Goal: Task Accomplishment & Management: Manage account settings

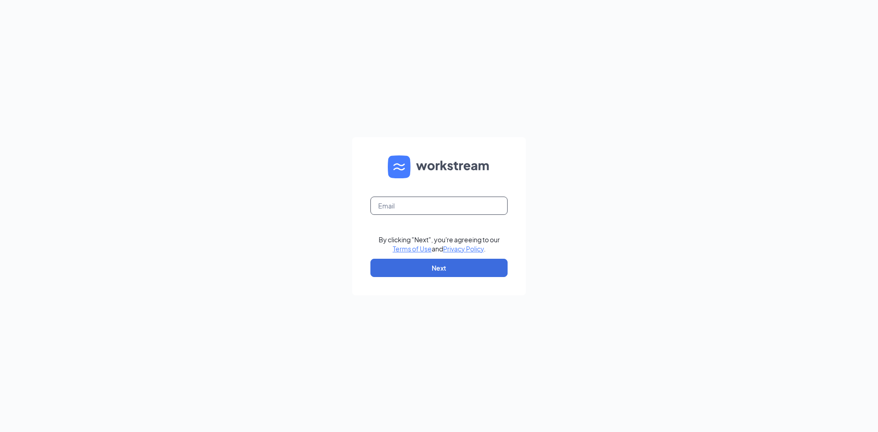
click at [447, 211] on input "text" at bounding box center [439, 206] width 137 height 18
paste input "[EMAIL_ADDRESS][DOMAIN_NAME]"
type input "[EMAIL_ADDRESS][DOMAIN_NAME]"
click at [443, 274] on button "Next" at bounding box center [439, 268] width 137 height 18
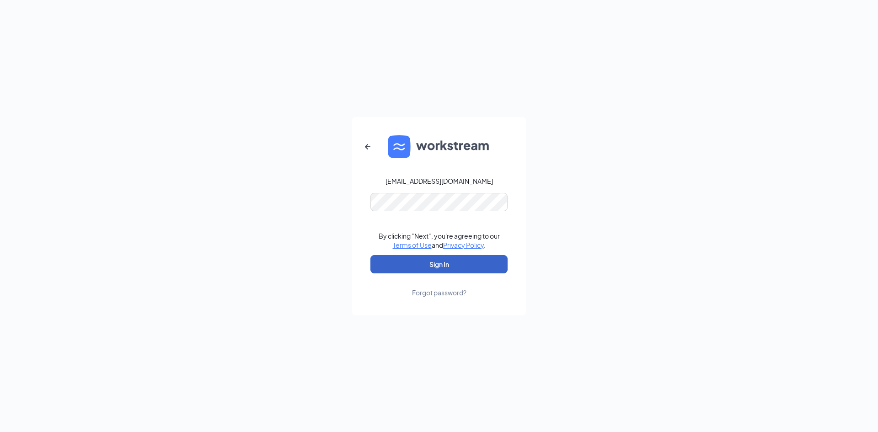
click at [421, 264] on button "Sign In" at bounding box center [439, 264] width 137 height 18
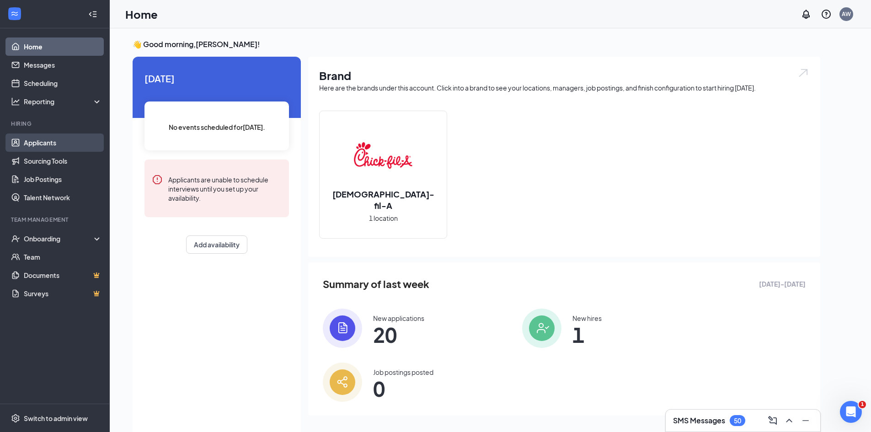
click at [24, 140] on link "Applicants" at bounding box center [63, 143] width 78 height 18
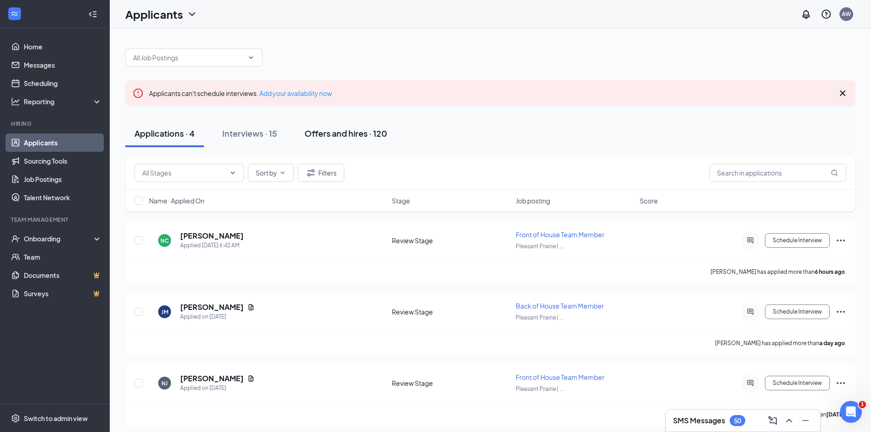
click at [353, 136] on div "Offers and hires · 120" at bounding box center [346, 133] width 83 height 11
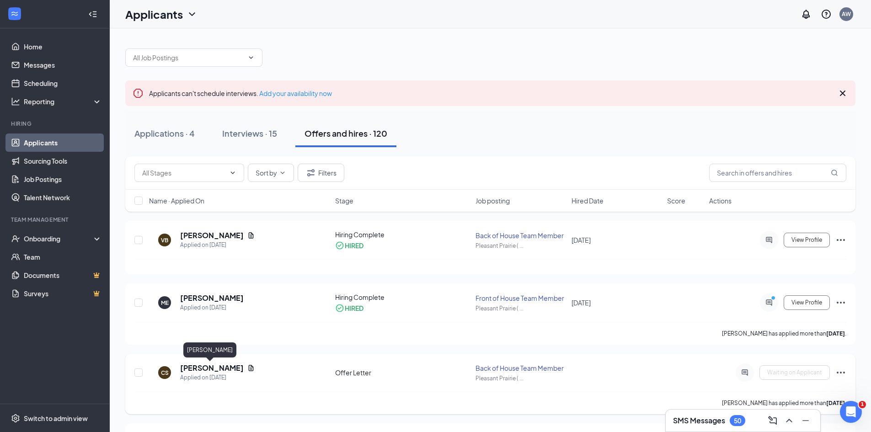
click at [207, 366] on h5 "[PERSON_NAME]" at bounding box center [212, 368] width 64 height 10
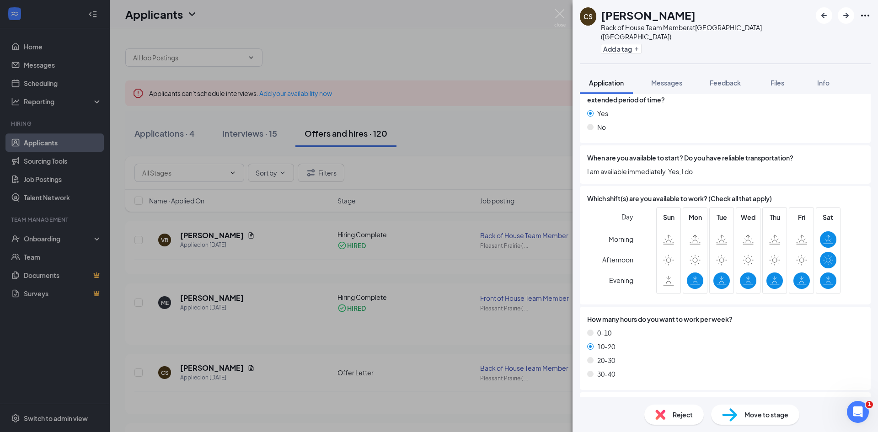
scroll to position [783, 0]
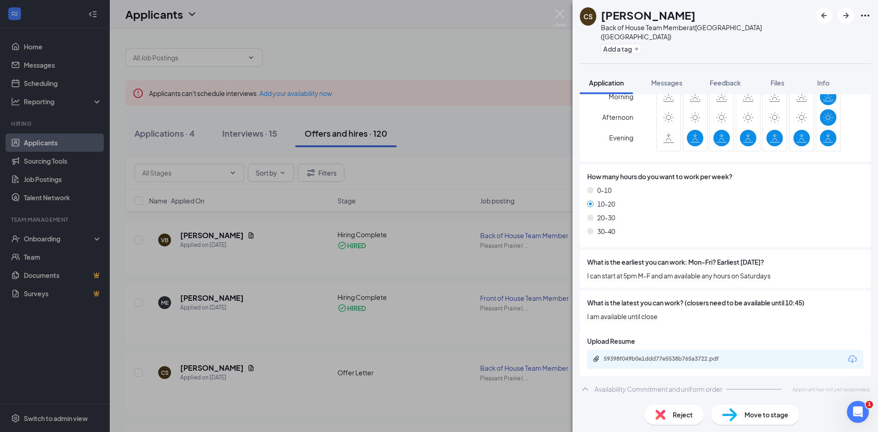
click at [617, 398] on div "Offer Letter Version 1 of 1" at bounding box center [725, 407] width 291 height 18
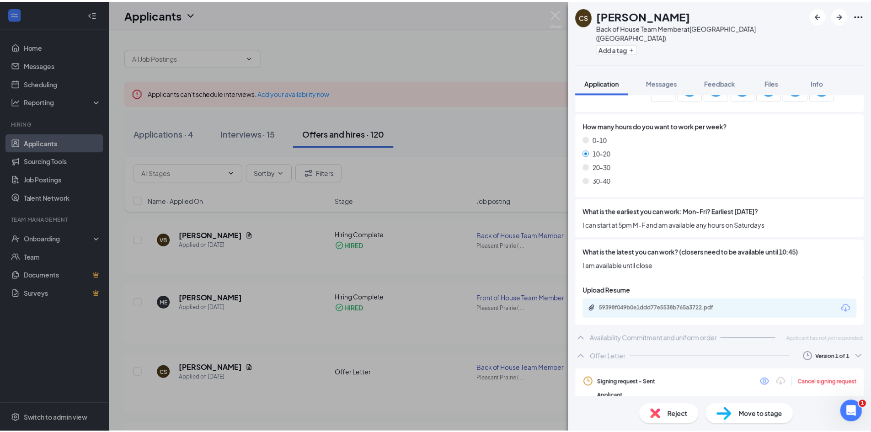
scroll to position [836, 0]
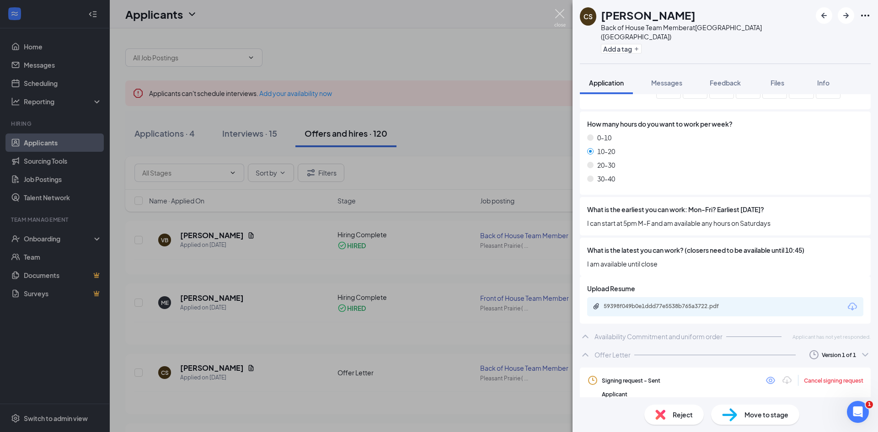
drag, startPoint x: 561, startPoint y: 15, endPoint x: 415, endPoint y: 157, distance: 203.8
click at [560, 15] on img at bounding box center [559, 18] width 11 height 18
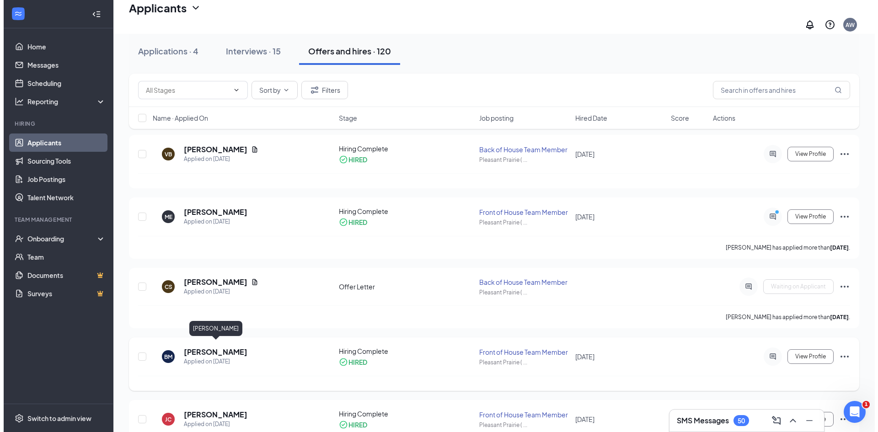
scroll to position [137, 0]
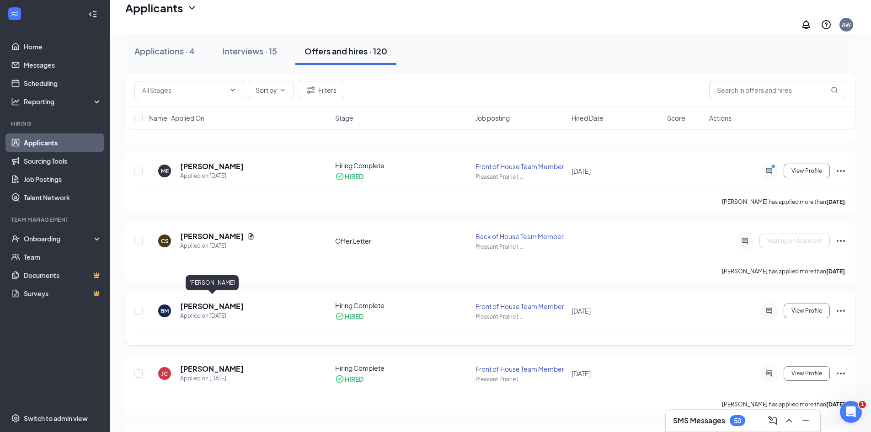
click at [213, 301] on h5 "[PERSON_NAME]" at bounding box center [212, 306] width 64 height 10
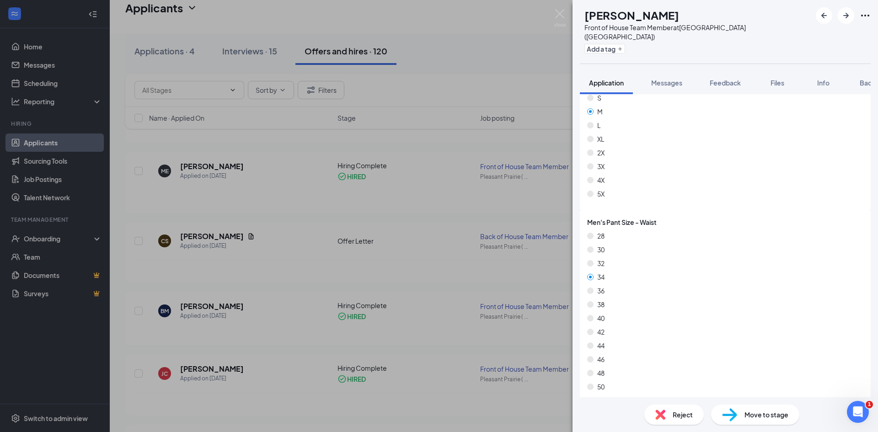
scroll to position [1576, 0]
click at [627, 397] on div "Offer Letter" at bounding box center [613, 401] width 36 height 9
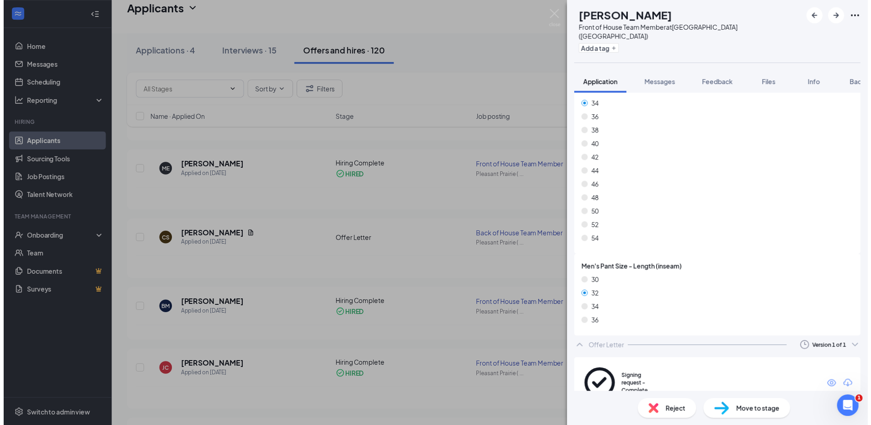
scroll to position [1631, 0]
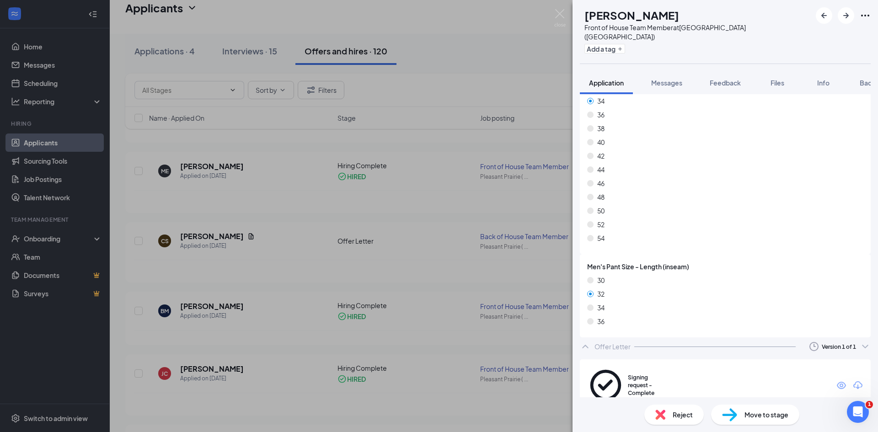
click at [44, 237] on div "BM [PERSON_NAME] Front of House Team Member at [GEOGRAPHIC_DATA] ([GEOGRAPHIC_D…" at bounding box center [439, 216] width 878 height 432
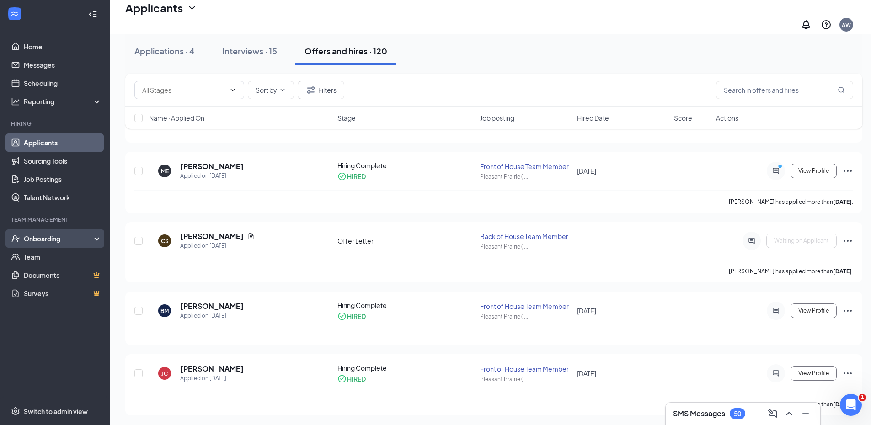
click at [44, 242] on div "Onboarding" at bounding box center [59, 238] width 70 height 9
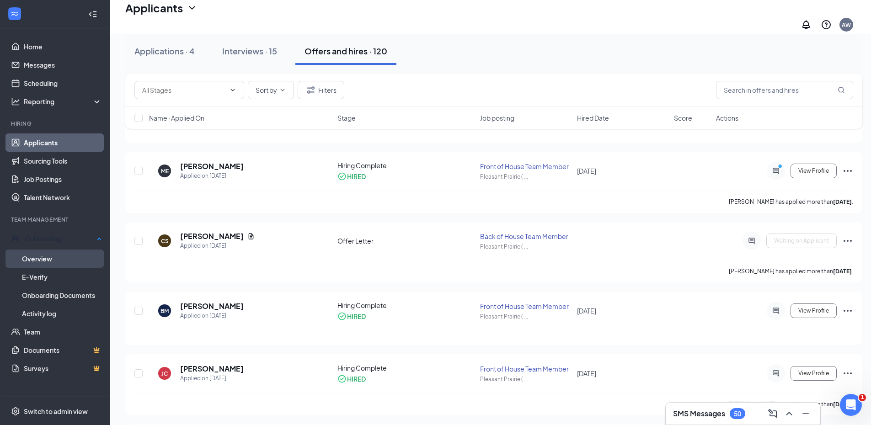
click at [50, 261] on link "Overview" at bounding box center [62, 259] width 80 height 18
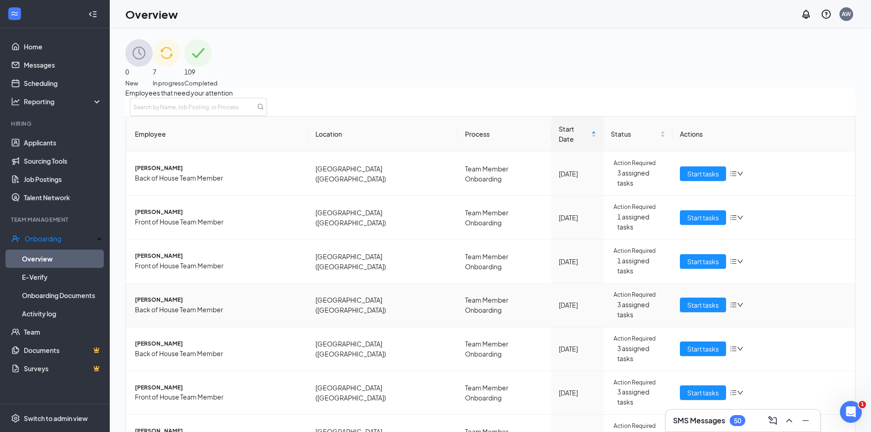
click at [172, 296] on span "[PERSON_NAME]" at bounding box center [218, 300] width 166 height 9
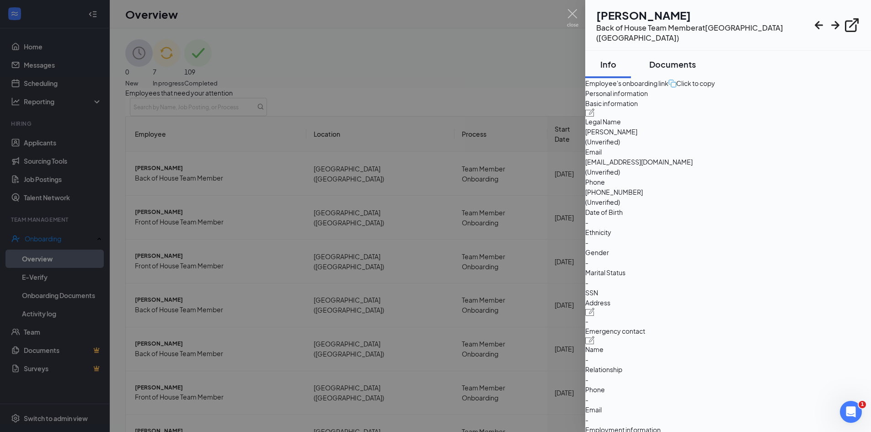
click at [674, 59] on div "Documents" at bounding box center [673, 64] width 47 height 11
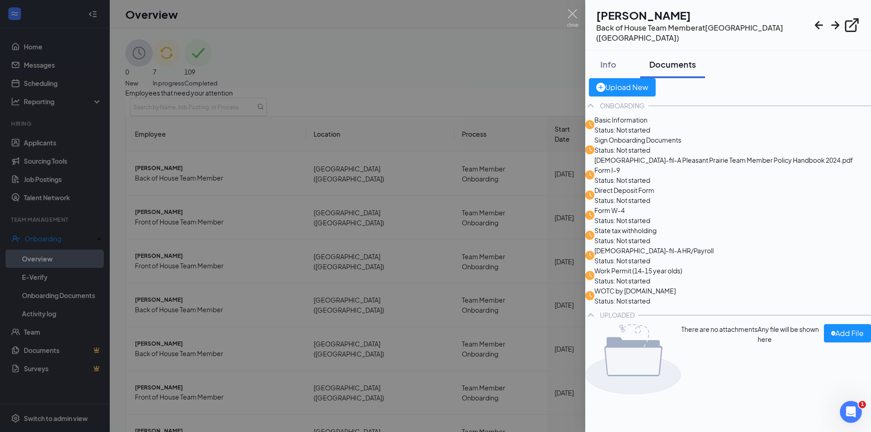
scroll to position [144, 0]
click at [570, 9] on div at bounding box center [435, 216] width 871 height 432
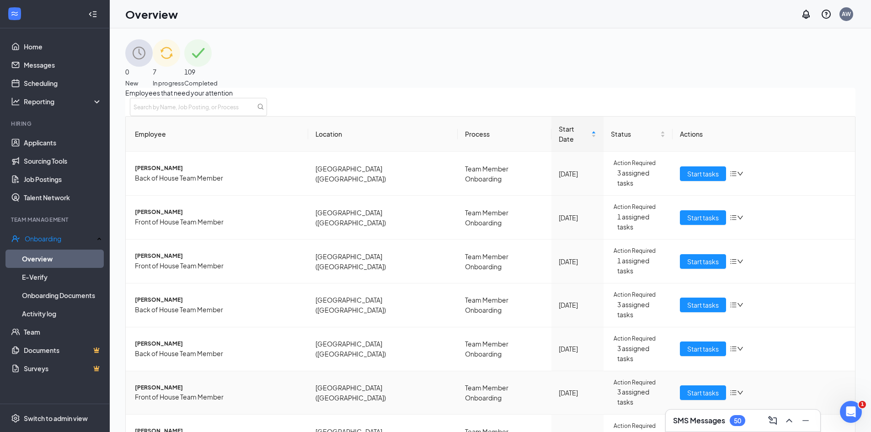
click at [181, 384] on span "[PERSON_NAME]" at bounding box center [218, 388] width 166 height 9
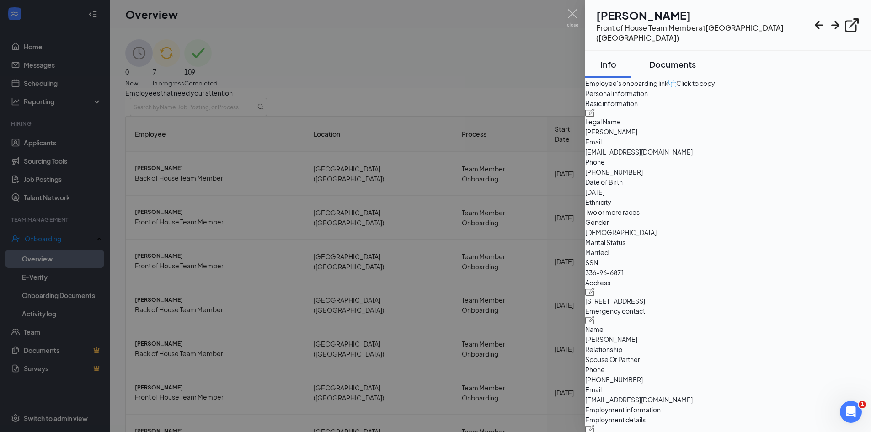
click at [679, 59] on div "Documents" at bounding box center [673, 64] width 47 height 11
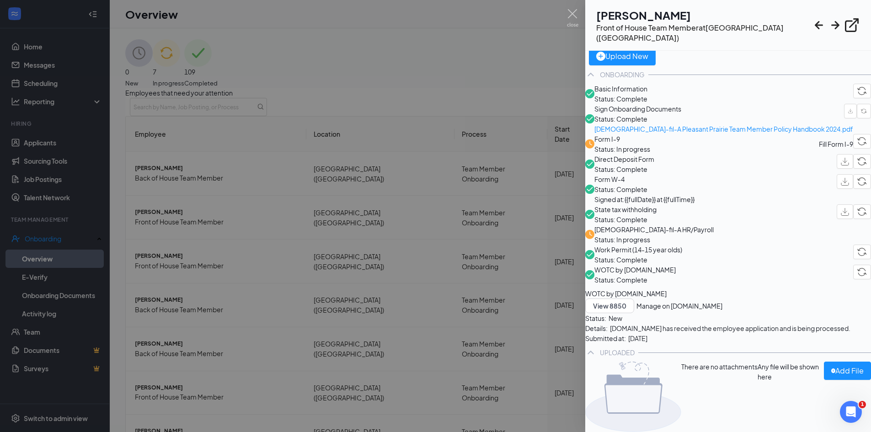
scroll to position [320, 0]
click at [571, 11] on img at bounding box center [572, 18] width 11 height 18
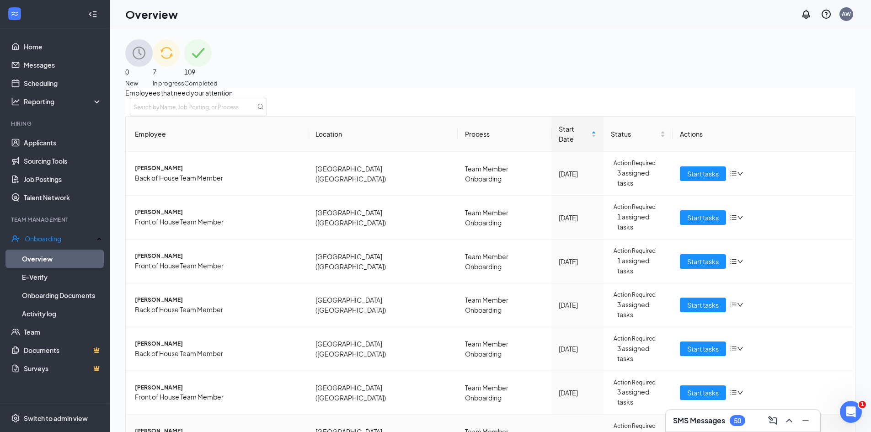
click at [176, 427] on span "[PERSON_NAME]" at bounding box center [218, 431] width 166 height 9
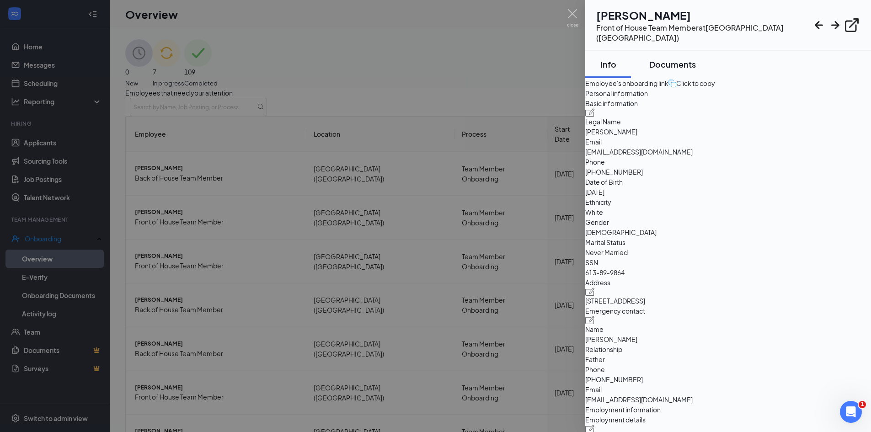
click at [686, 59] on div "Documents" at bounding box center [673, 64] width 47 height 11
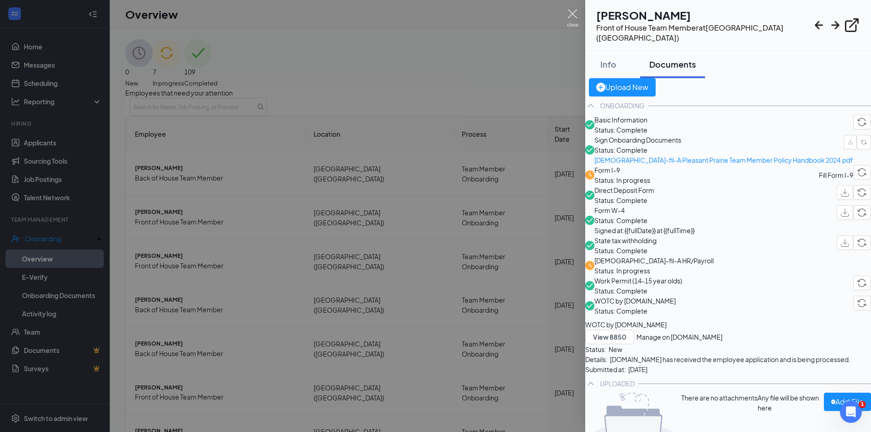
click at [575, 12] on img at bounding box center [572, 18] width 11 height 18
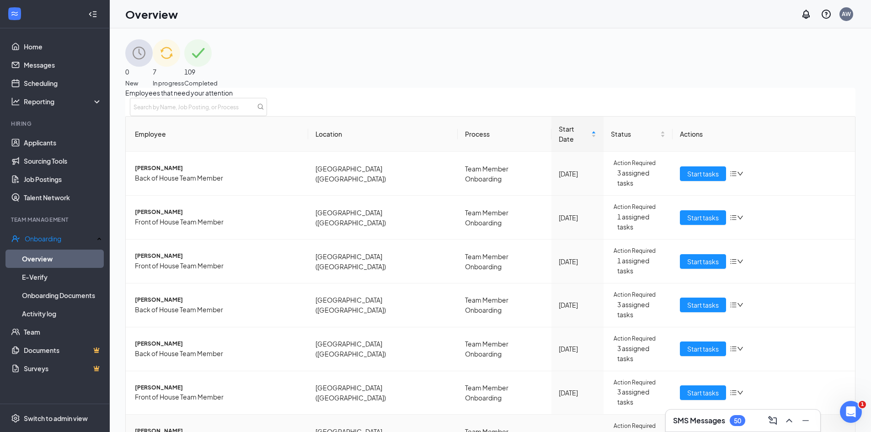
click at [185, 427] on span "[PERSON_NAME]" at bounding box center [218, 431] width 166 height 9
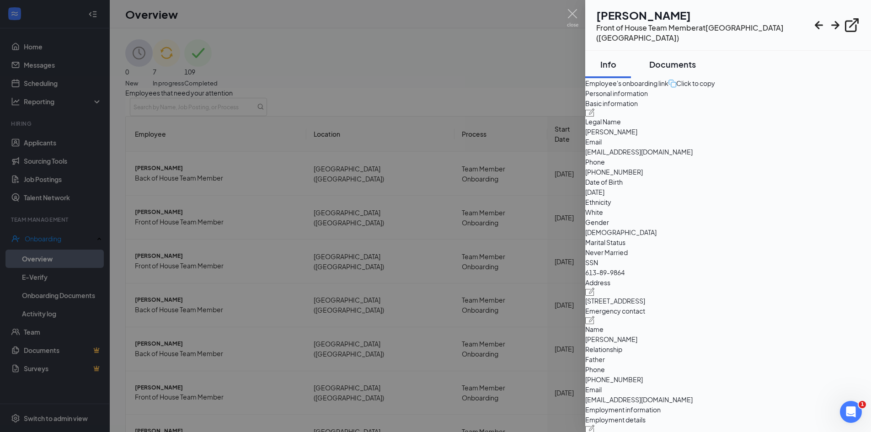
click at [703, 59] on button "Documents" at bounding box center [672, 64] width 65 height 27
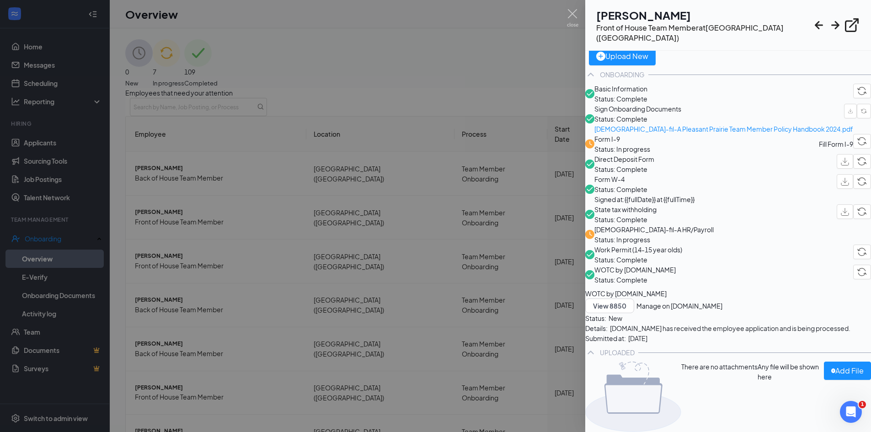
scroll to position [173, 0]
click at [574, 12] on img at bounding box center [572, 18] width 11 height 18
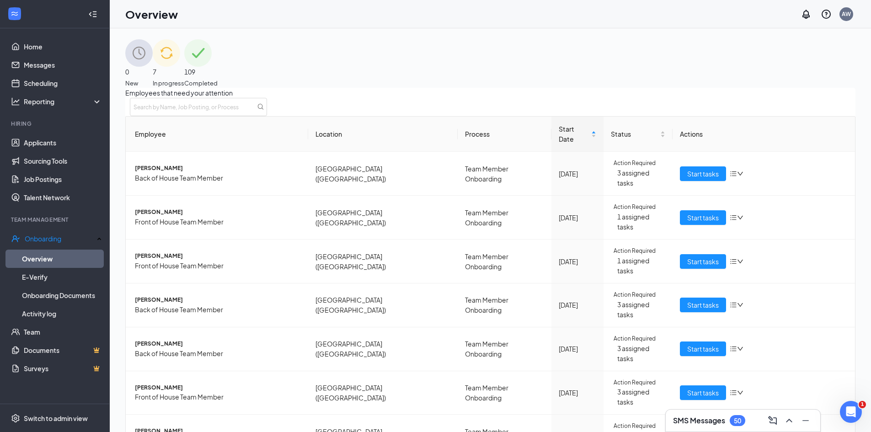
click at [704, 416] on h3 "SMS Messages" at bounding box center [699, 421] width 52 height 10
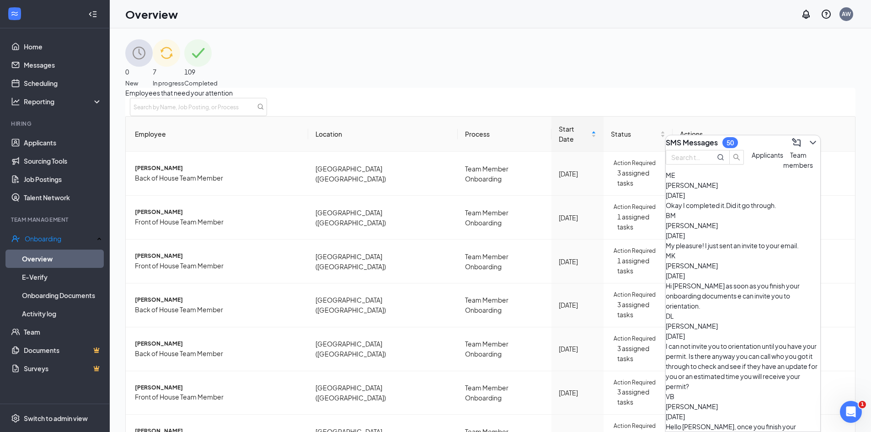
click at [754, 136] on div "SMS Messages 50" at bounding box center [743, 142] width 155 height 15
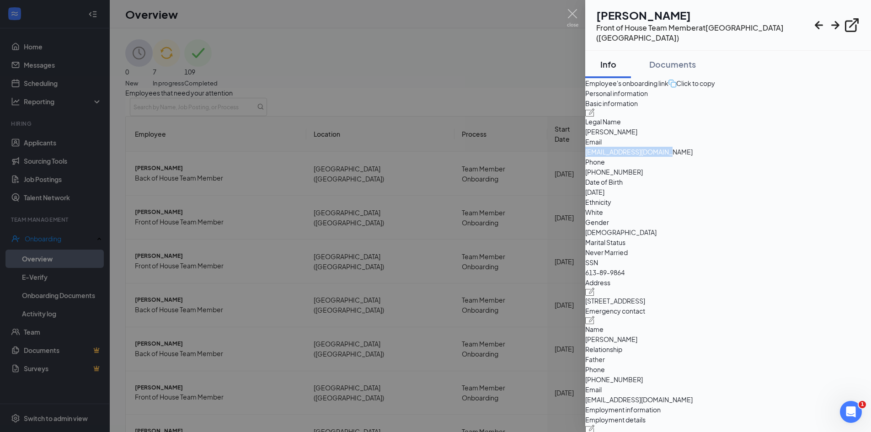
drag, startPoint x: 796, startPoint y: 191, endPoint x: 710, endPoint y: 195, distance: 85.6
click at [710, 157] on div "Email [EMAIL_ADDRESS][DOMAIN_NAME]" at bounding box center [729, 147] width 286 height 20
copy div "[EMAIL_ADDRESS][DOMAIN_NAME]"
click at [576, 8] on div at bounding box center [435, 216] width 871 height 432
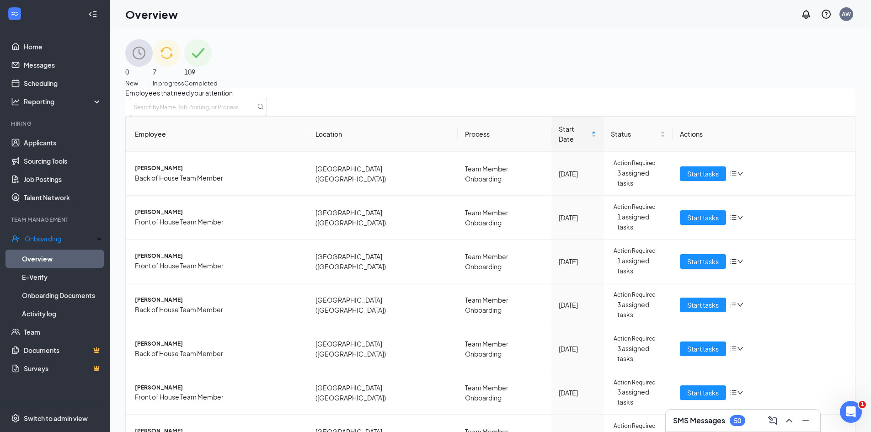
click at [703, 419] on h3 "SMS Messages" at bounding box center [699, 421] width 52 height 10
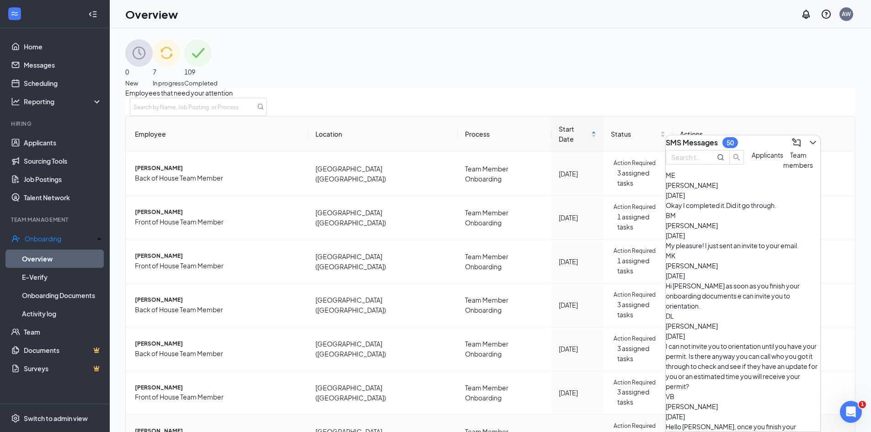
click at [178, 427] on span "[PERSON_NAME]" at bounding box center [218, 431] width 166 height 9
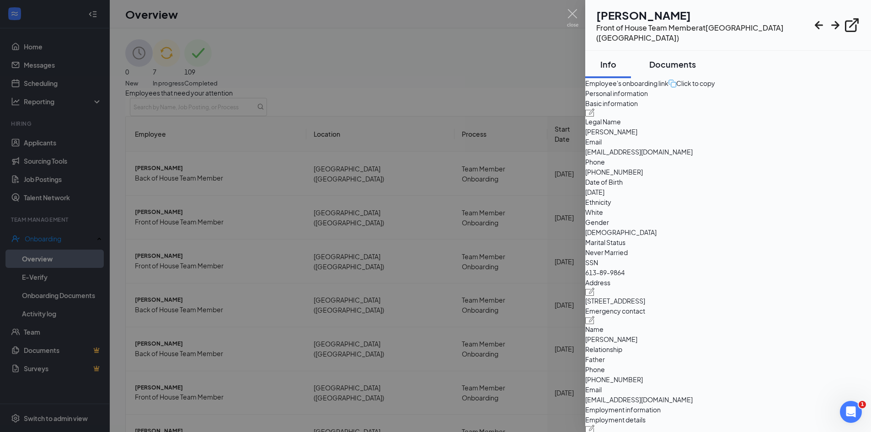
click at [687, 59] on div "Documents" at bounding box center [673, 64] width 47 height 11
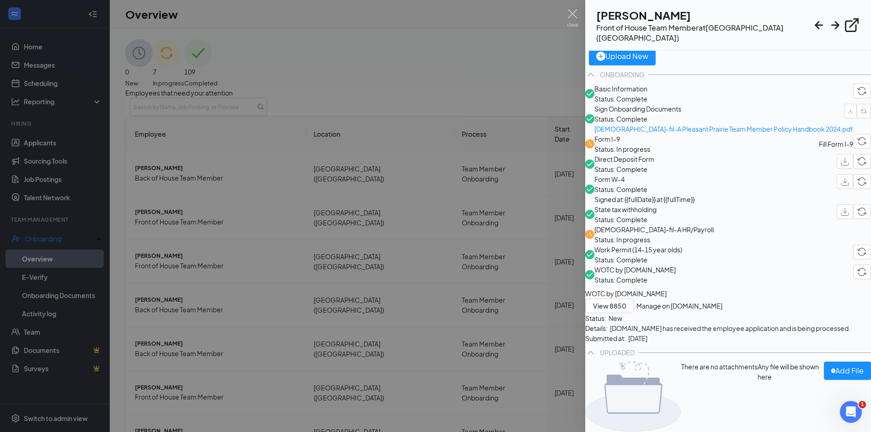
scroll to position [229, 0]
click at [576, 14] on img at bounding box center [572, 18] width 11 height 18
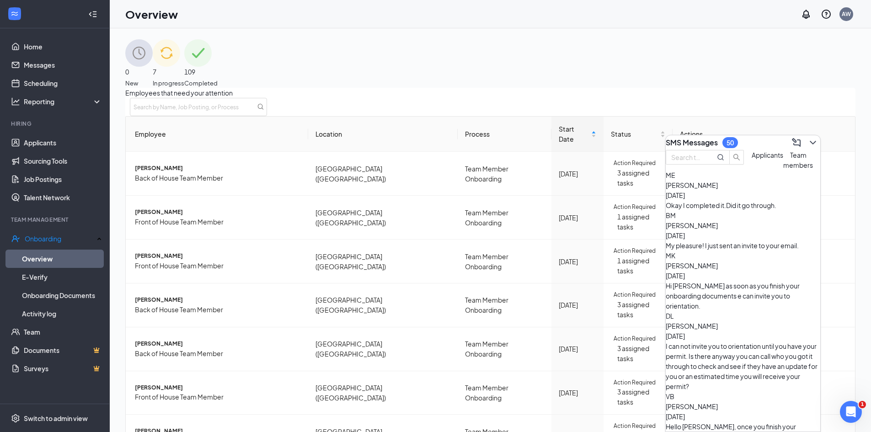
click at [701, 210] on div "Okay I completed it.Did it go through." at bounding box center [743, 205] width 155 height 10
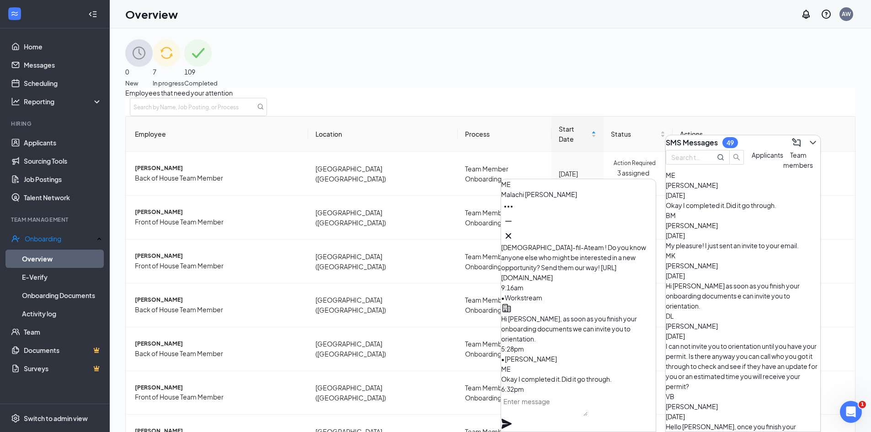
click at [548, 414] on textarea at bounding box center [544, 405] width 86 height 22
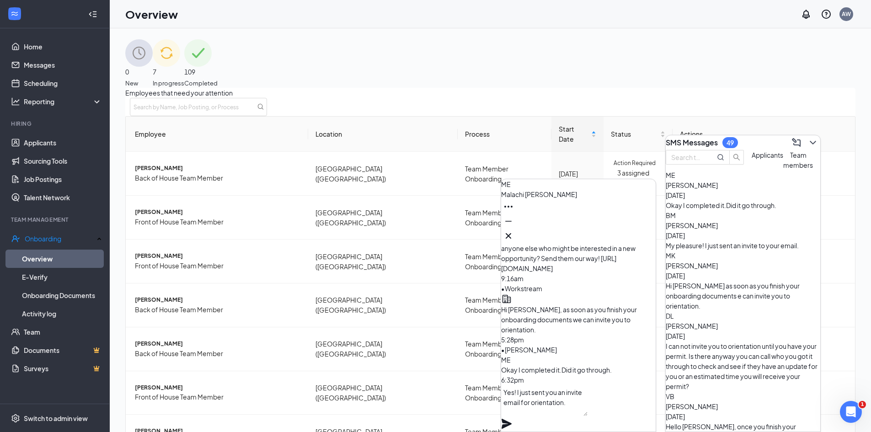
type textarea "Yes! I just sent you an invite email for orientation."
click at [512, 419] on icon "Plane" at bounding box center [507, 424] width 10 height 10
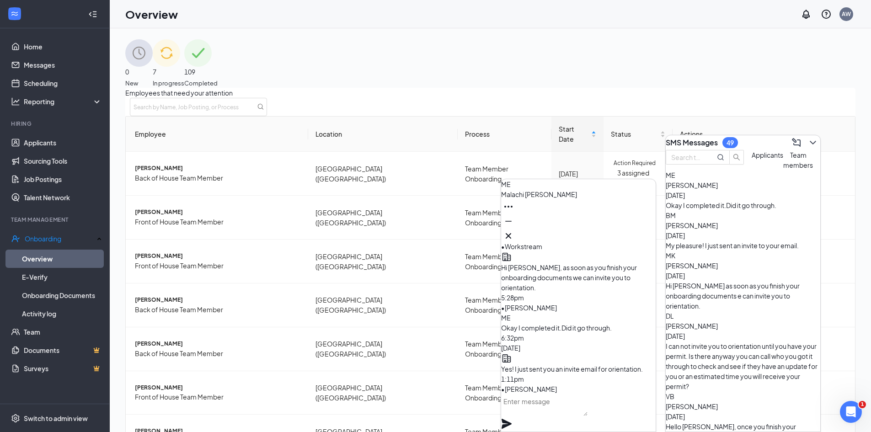
scroll to position [0, 0]
click at [514, 231] on icon "Cross" at bounding box center [508, 236] width 11 height 11
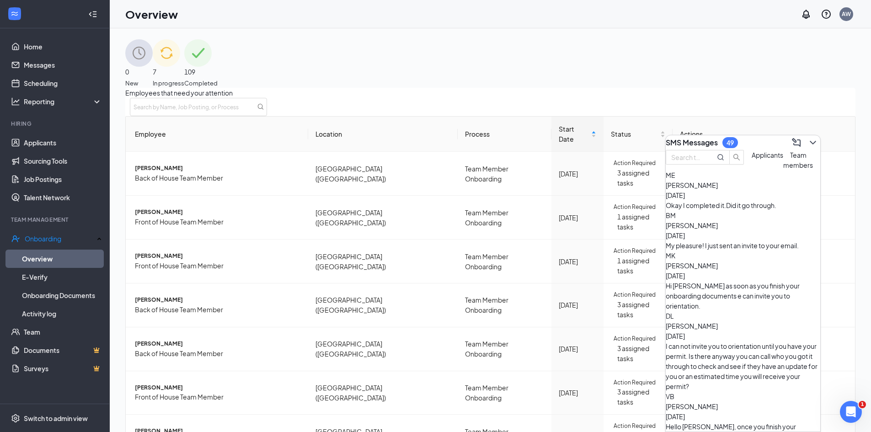
click at [707, 341] on div "I can not invite you to orientation until you have your permit. Is there anyway…" at bounding box center [743, 366] width 155 height 50
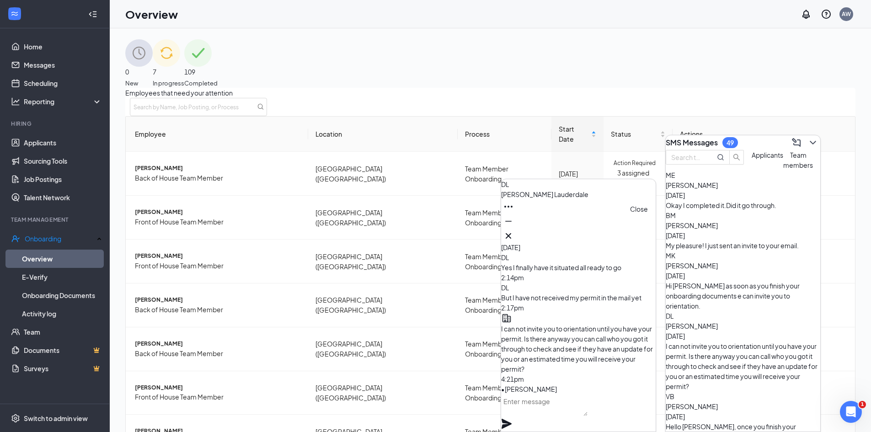
click at [511, 233] on icon "Cross" at bounding box center [508, 235] width 5 height 5
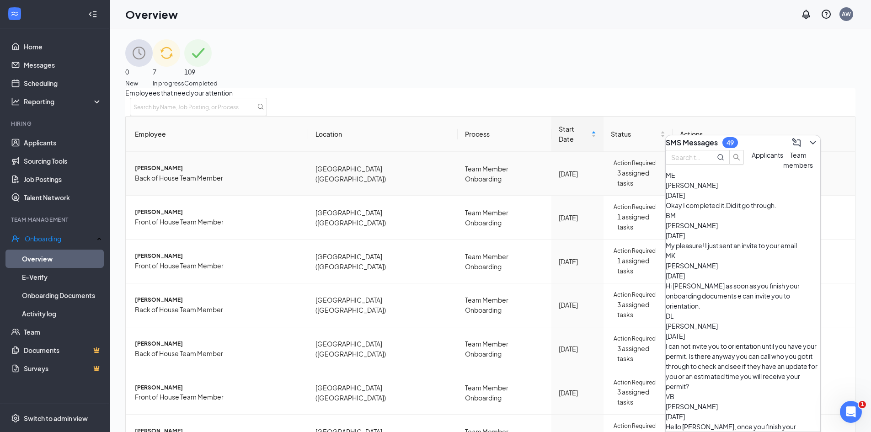
click at [208, 165] on span "[PERSON_NAME]" at bounding box center [218, 168] width 166 height 9
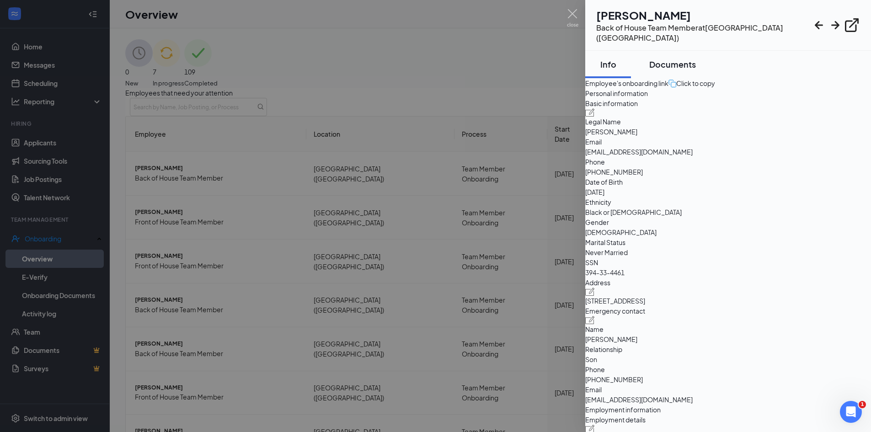
click at [681, 59] on div "Documents" at bounding box center [673, 64] width 47 height 11
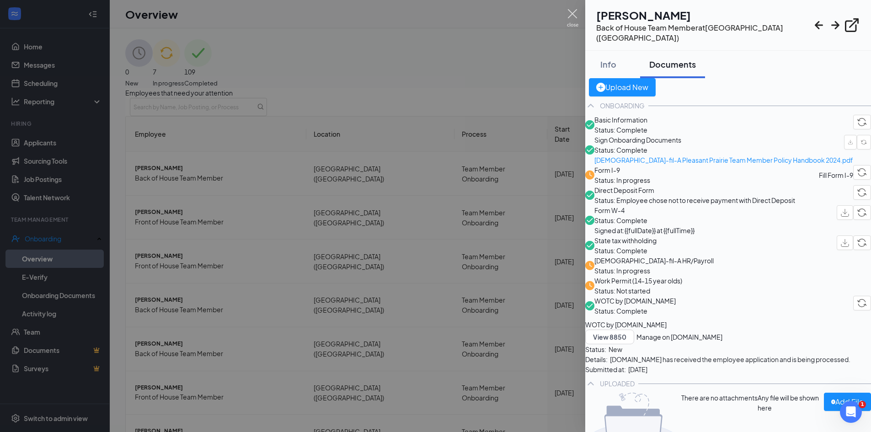
click at [574, 9] on img at bounding box center [572, 18] width 11 height 18
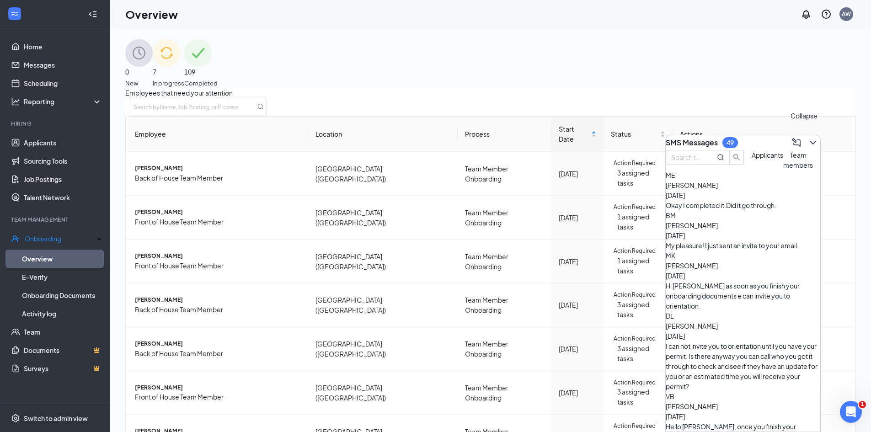
click at [811, 137] on icon "ChevronDown" at bounding box center [813, 142] width 11 height 11
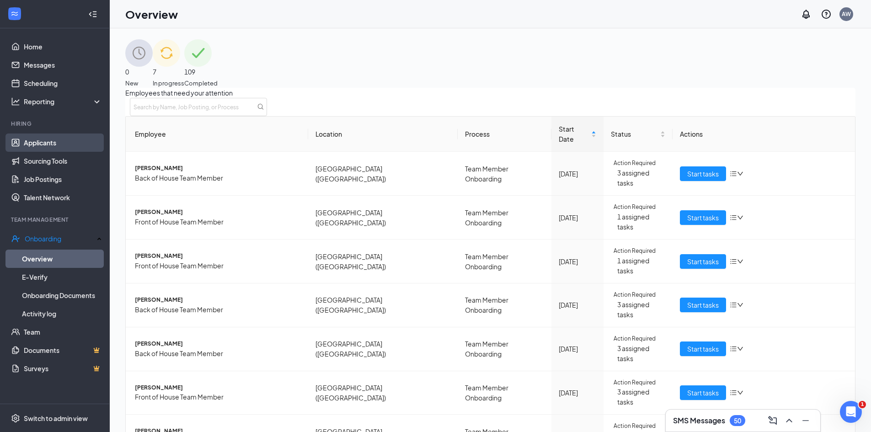
click at [59, 144] on link "Applicants" at bounding box center [63, 143] width 78 height 18
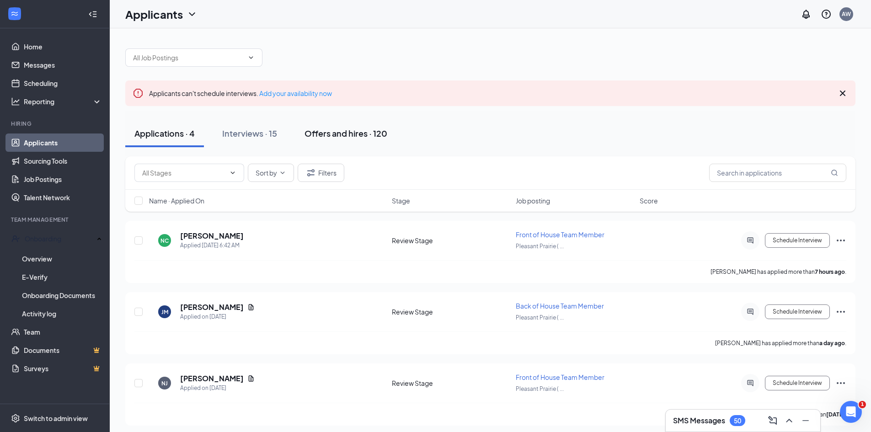
click at [340, 134] on div "Offers and hires · 120" at bounding box center [346, 133] width 83 height 11
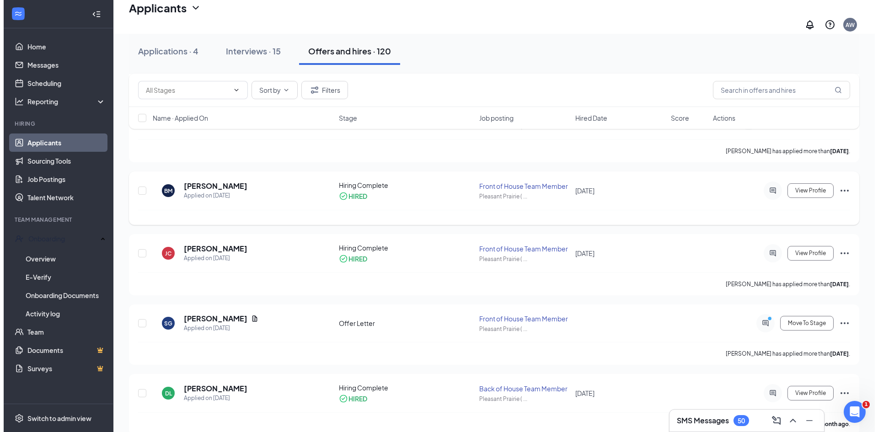
scroll to position [366, 0]
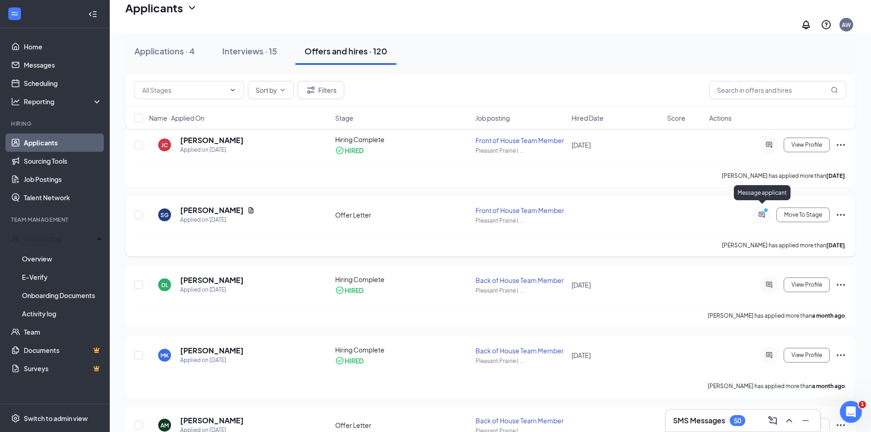
click at [762, 211] on icon "ActiveChat" at bounding box center [762, 214] width 11 height 7
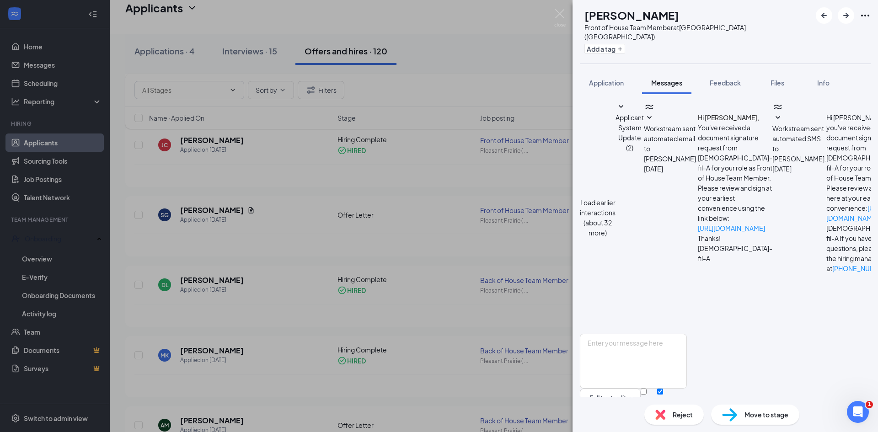
scroll to position [113, 0]
click at [563, 12] on img at bounding box center [559, 18] width 11 height 18
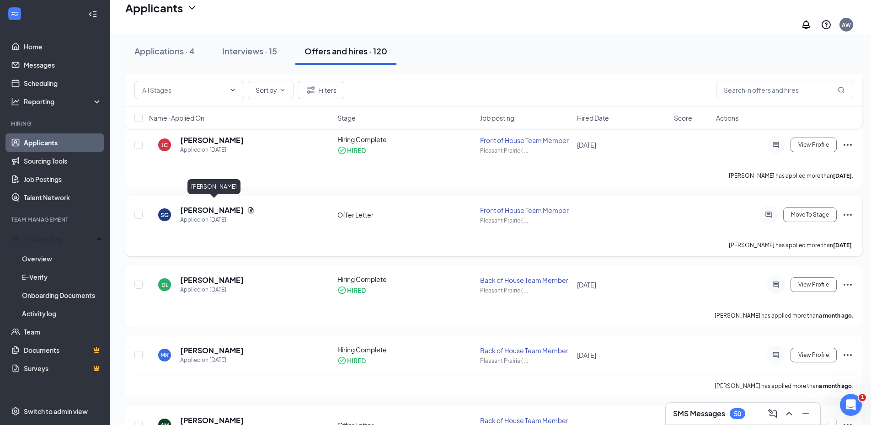
click at [220, 205] on h5 "[PERSON_NAME]" at bounding box center [212, 210] width 64 height 10
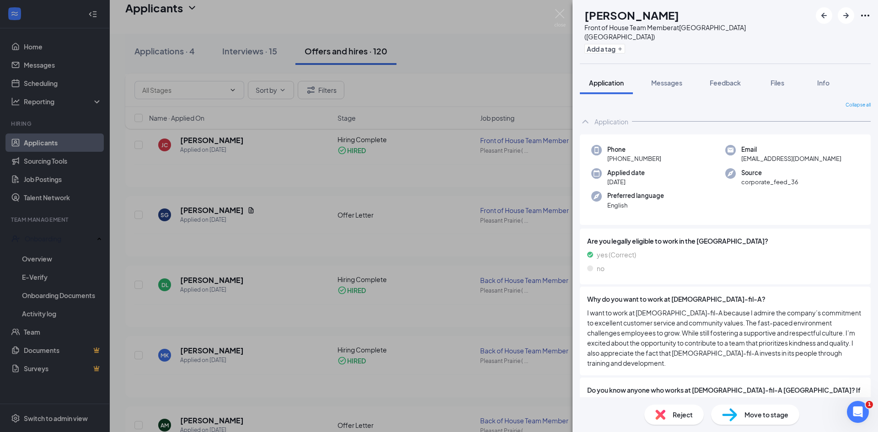
click at [742, 407] on div "Move to stage" at bounding box center [755, 415] width 88 height 20
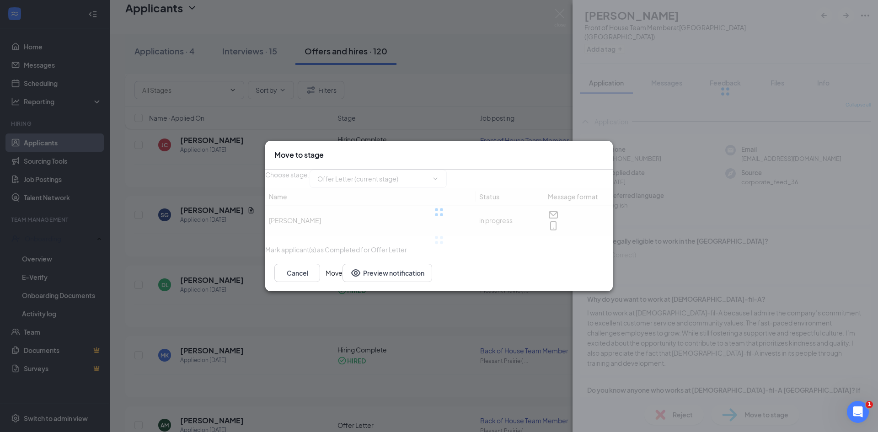
type input "Background Check (next stage)"
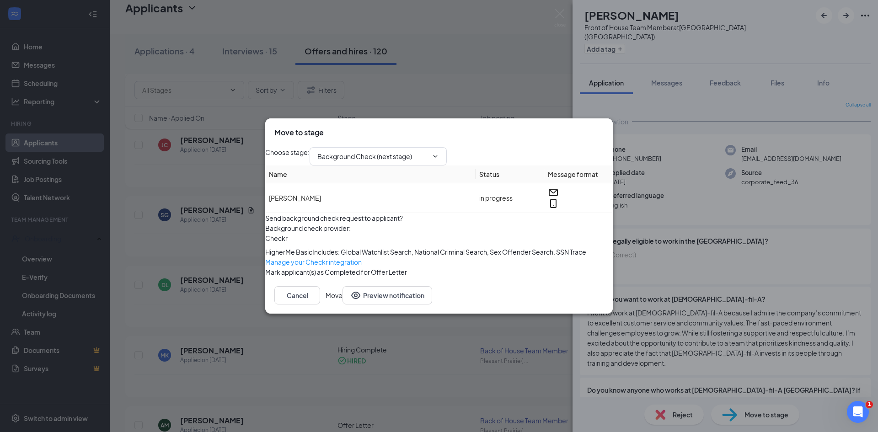
click at [604, 128] on icon "Cross" at bounding box center [604, 128] width 0 height 0
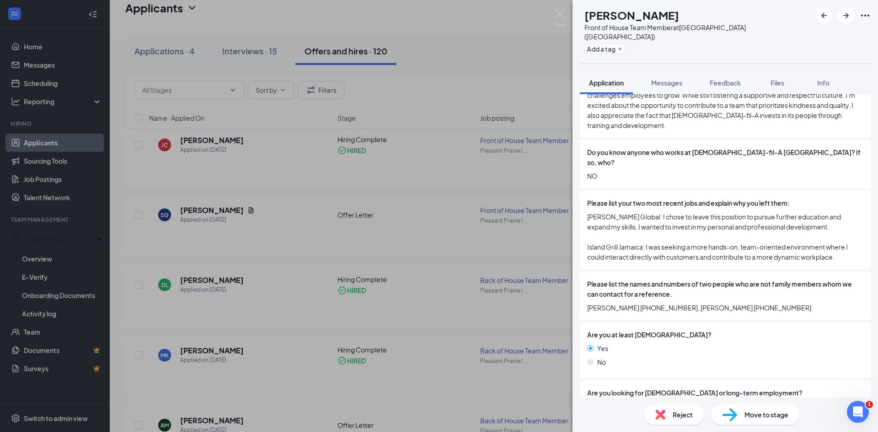
scroll to position [320, 0]
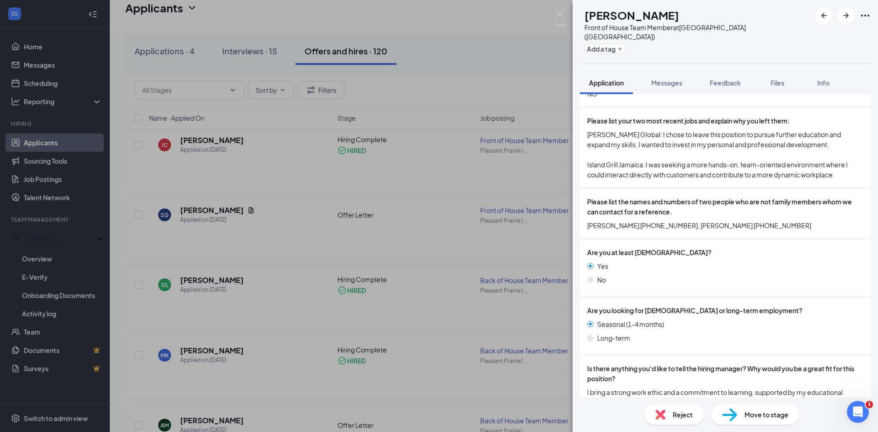
click at [719, 412] on div "Move to stage" at bounding box center [755, 415] width 88 height 20
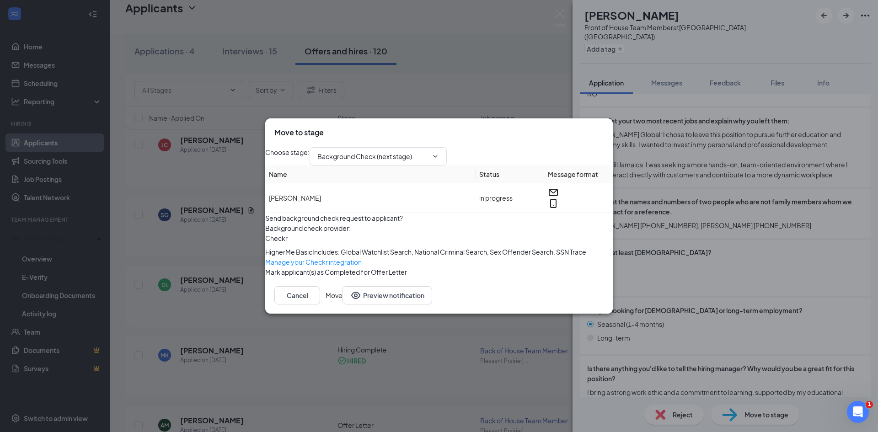
click at [343, 305] on button "Move" at bounding box center [334, 295] width 17 height 18
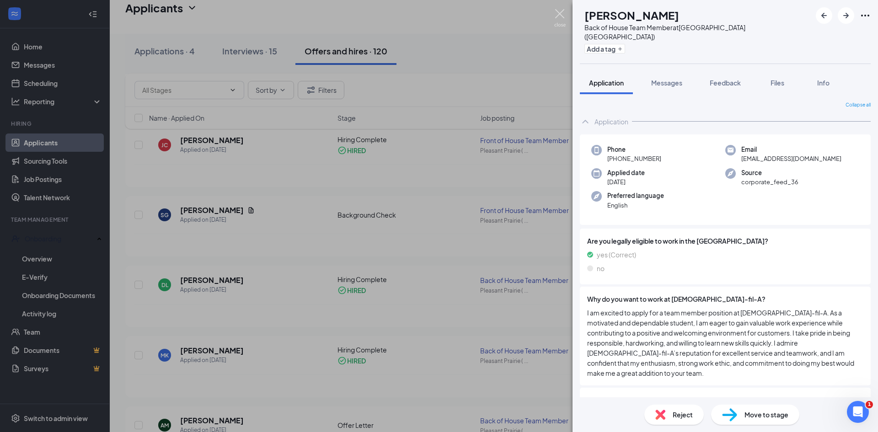
click at [563, 11] on img at bounding box center [559, 18] width 11 height 18
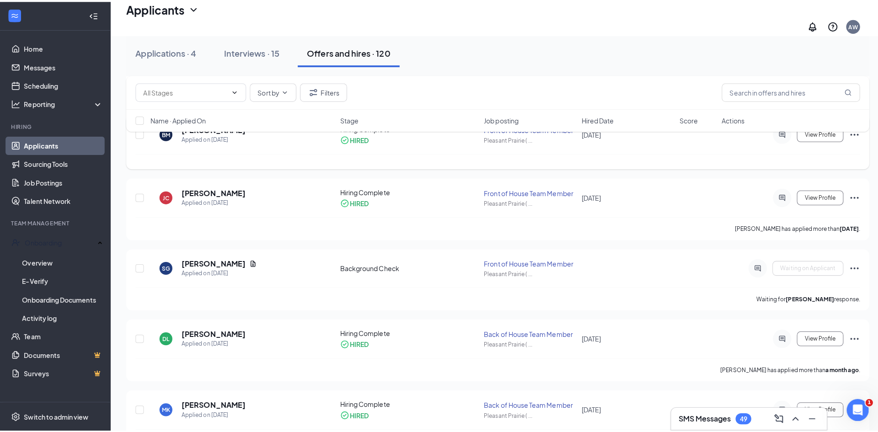
scroll to position [274, 0]
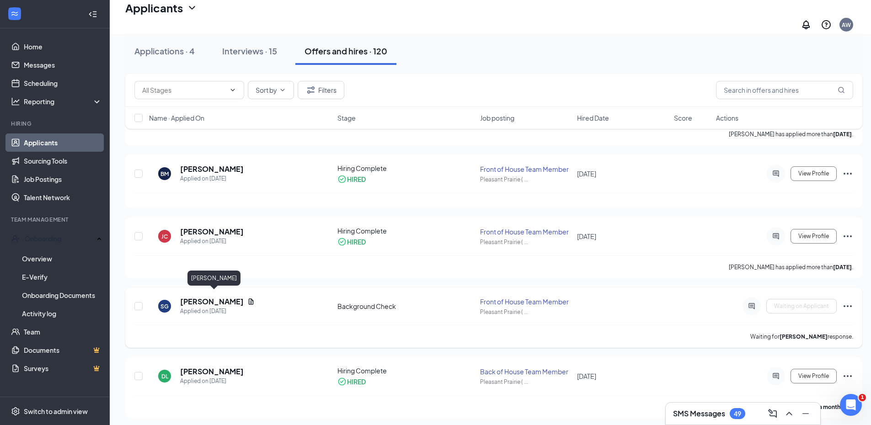
click at [226, 300] on h5 "[PERSON_NAME]" at bounding box center [212, 302] width 64 height 10
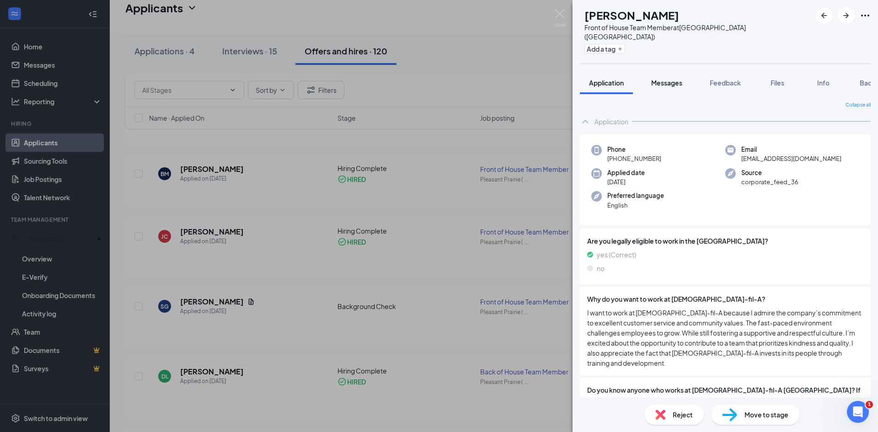
click at [663, 79] on span "Messages" at bounding box center [666, 83] width 31 height 8
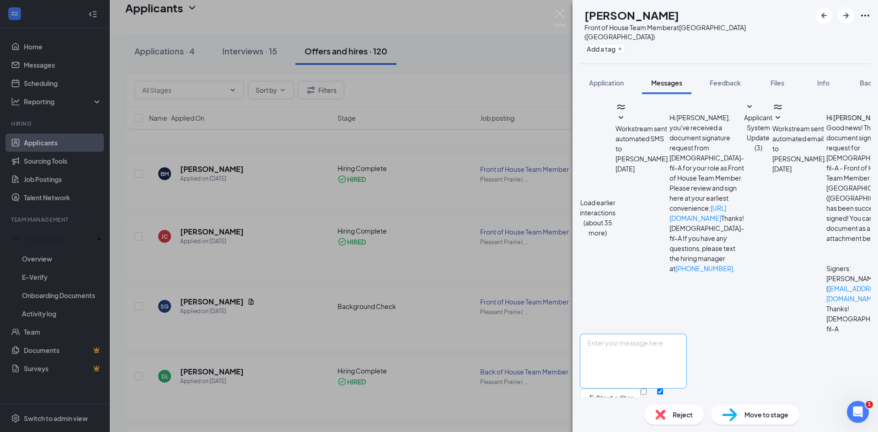
scroll to position [156, 0]
click at [646, 357] on textarea at bounding box center [633, 361] width 107 height 55
click at [687, 334] on textarea "Hi, once the background check is complete you will be sent a link with onboardi…" at bounding box center [633, 361] width 107 height 55
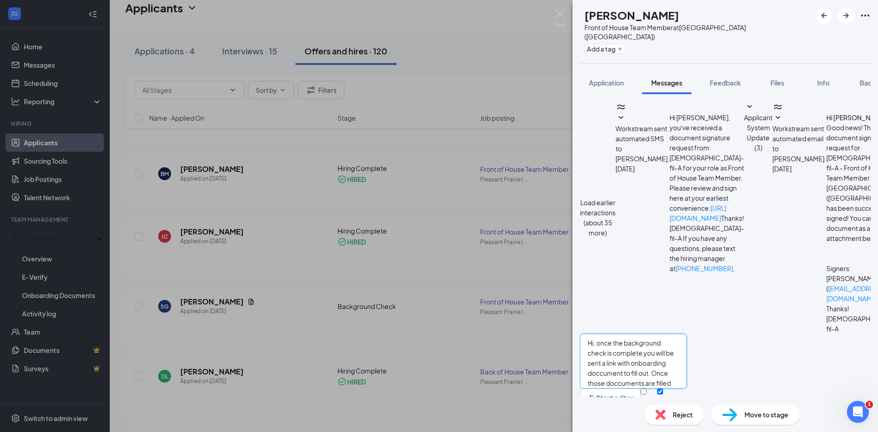
click at [687, 334] on textarea "Hi, once the background check is complete you will be sent a link with onboardi…" at bounding box center [633, 361] width 107 height 55
click at [687, 336] on textarea "Hi, once the background check is complete you will be sent a link with onboardi…" at bounding box center [633, 361] width 107 height 55
click at [613, 334] on textarea "Hi, once the background check is complete you will be sent a link with onboardi…" at bounding box center [633, 361] width 107 height 55
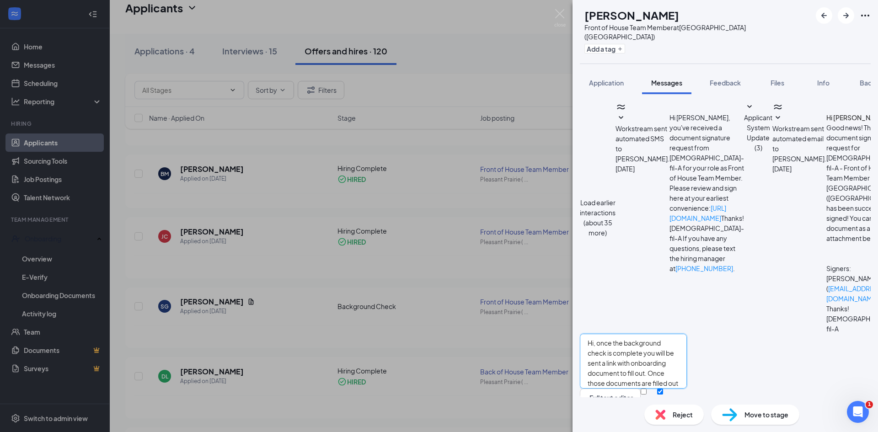
click at [687, 334] on textarea "Hi, once the background check is complete you will be sent a link with onboardi…" at bounding box center [633, 361] width 107 height 55
click at [634, 334] on textarea "Hi, once the background check is complete you will be sent a link with onboardi…" at bounding box center [633, 361] width 107 height 55
click at [668, 344] on textarea "Hi, once the background check is complete you will be sent a link with onboardi…" at bounding box center [633, 361] width 107 height 55
type textarea "Hi, once the background check is complete you will be sent a link with onboardi…"
click at [687, 389] on button "Send" at bounding box center [679, 405] width 16 height 32
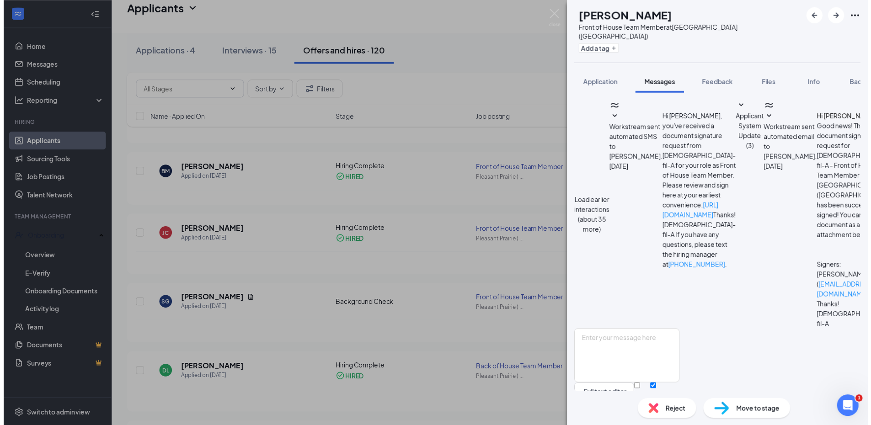
scroll to position [244, 0]
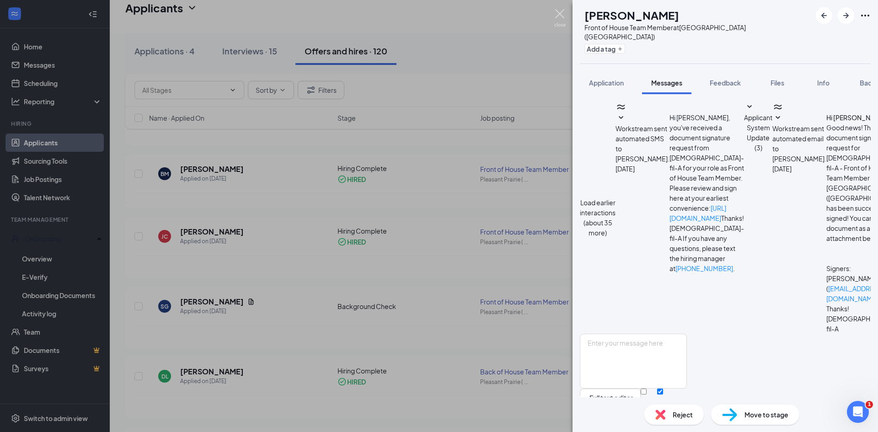
click at [557, 10] on img at bounding box center [559, 18] width 11 height 18
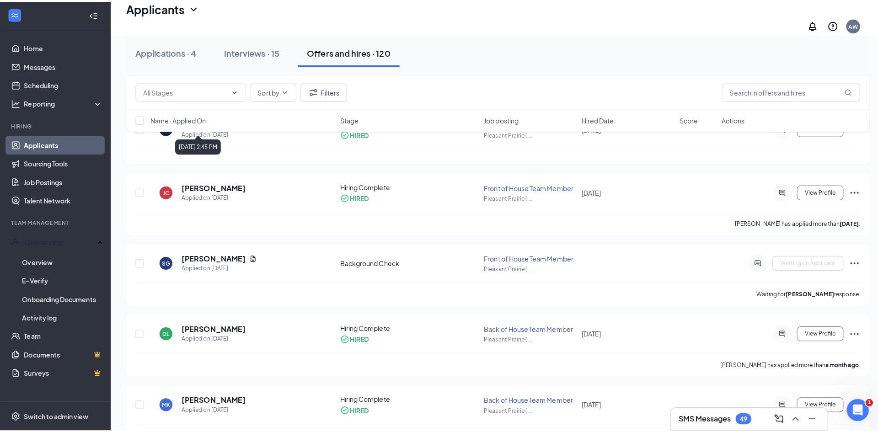
scroll to position [366, 0]
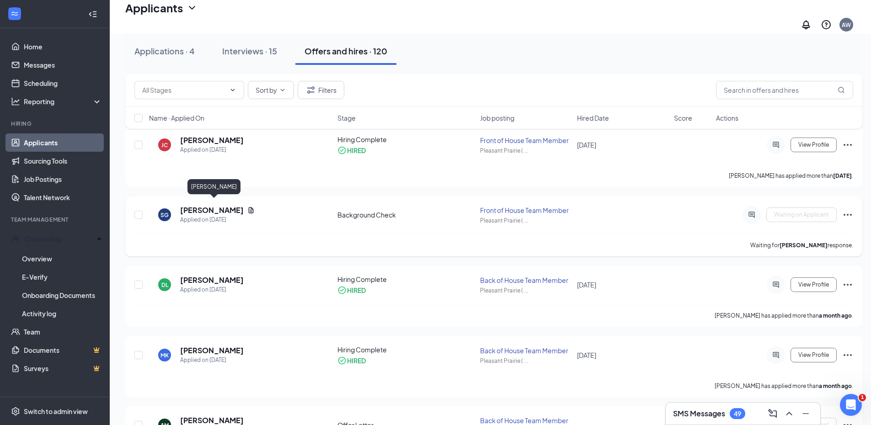
click at [222, 205] on h5 "[PERSON_NAME]" at bounding box center [212, 210] width 64 height 10
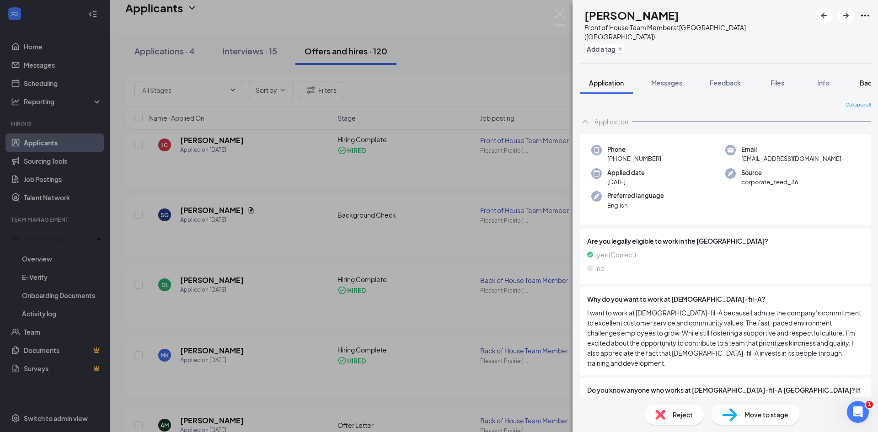
click at [863, 79] on span "Background" at bounding box center [879, 83] width 38 height 8
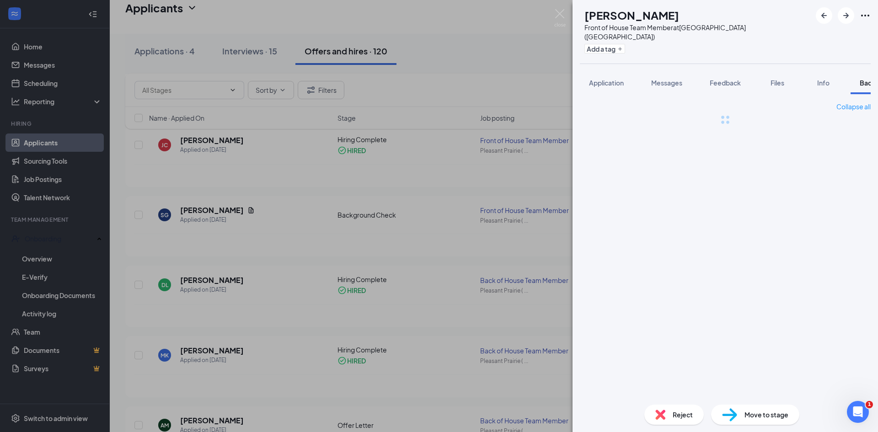
scroll to position [0, 38]
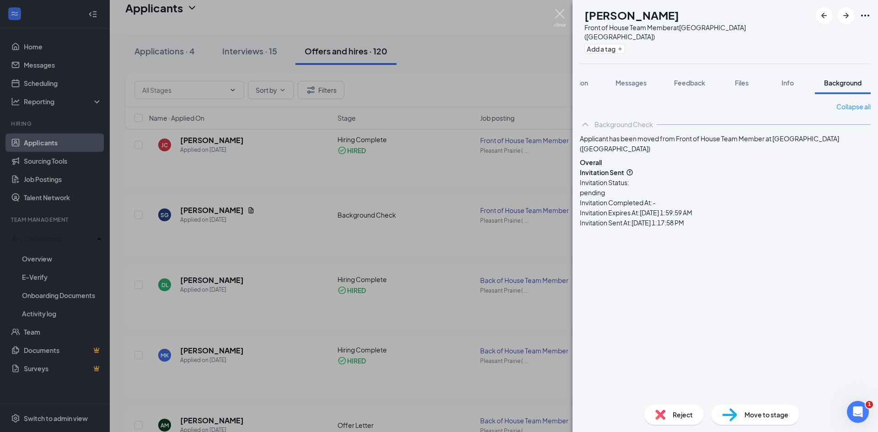
click at [559, 17] on img at bounding box center [559, 18] width 11 height 18
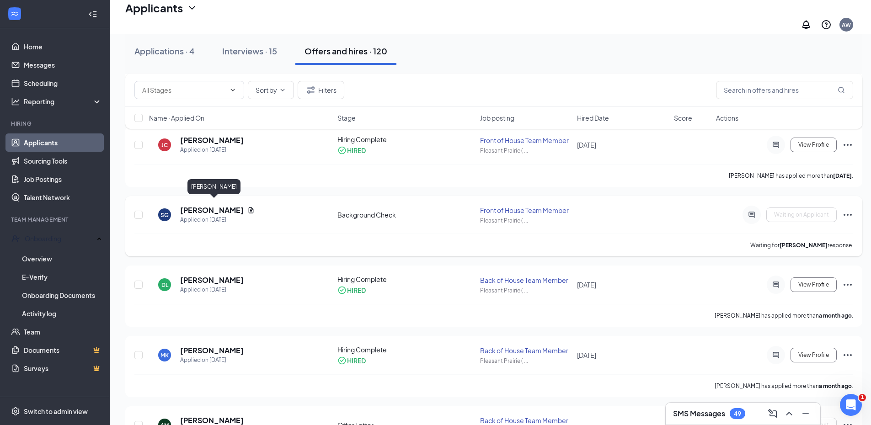
click at [229, 205] on h5 "[PERSON_NAME]" at bounding box center [212, 210] width 64 height 10
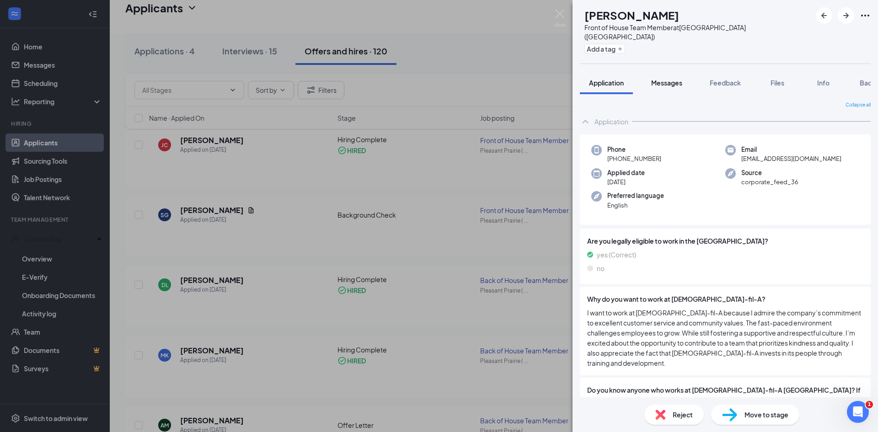
click at [683, 79] on span "Messages" at bounding box center [666, 83] width 31 height 8
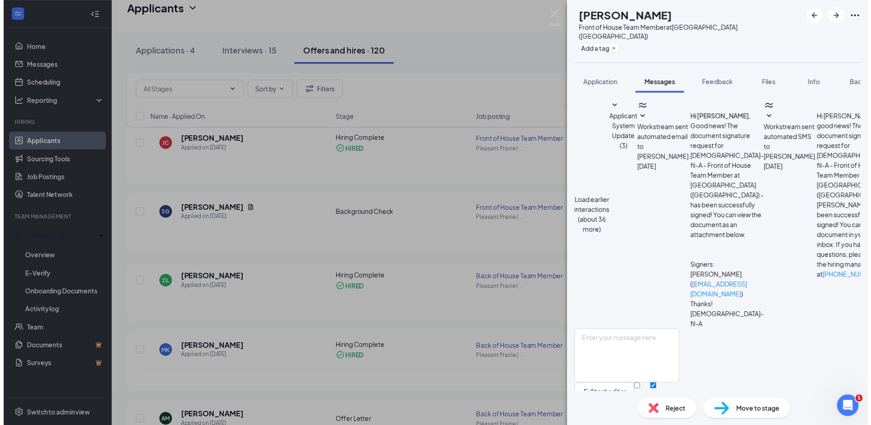
scroll to position [64, 0]
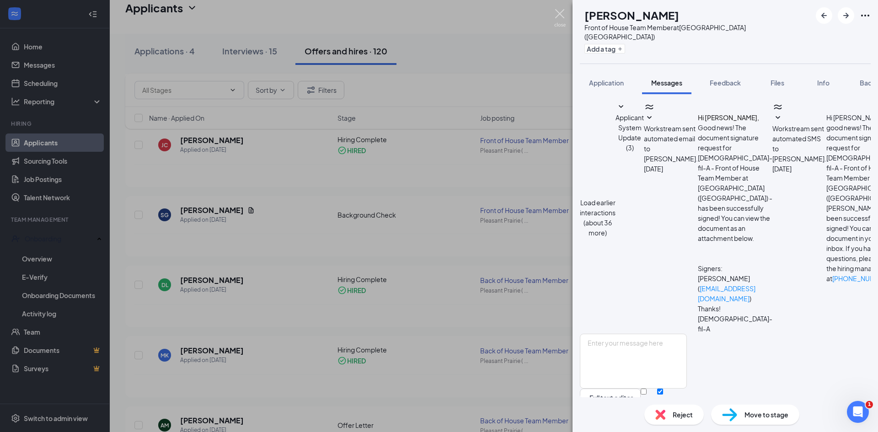
click at [563, 15] on img at bounding box center [559, 18] width 11 height 18
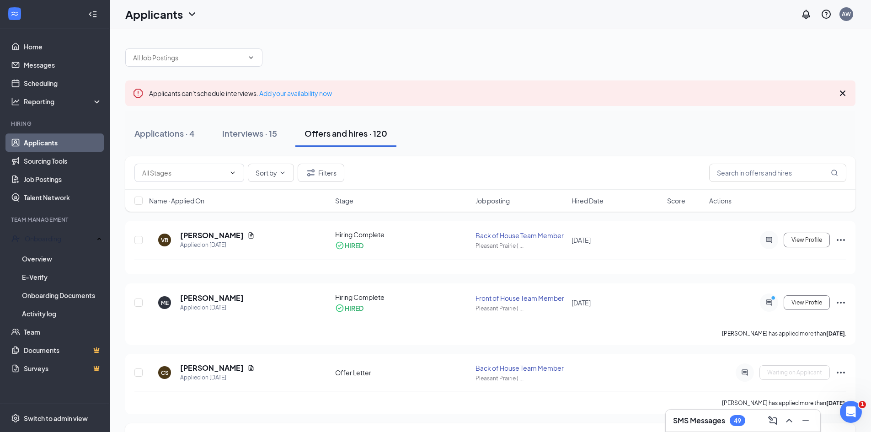
scroll to position [91, 0]
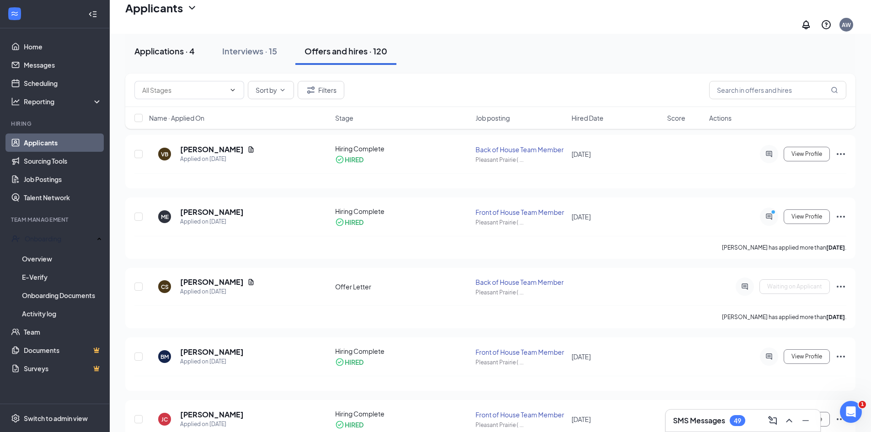
click at [196, 47] on button "Applications · 4" at bounding box center [164, 51] width 79 height 27
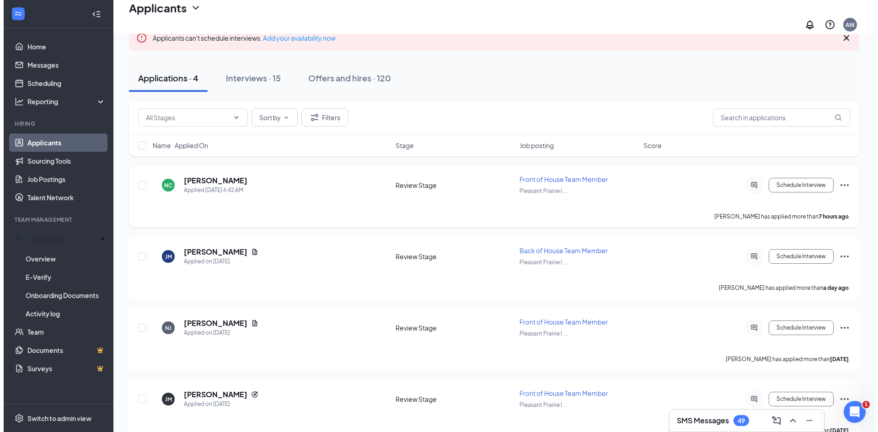
scroll to position [76, 0]
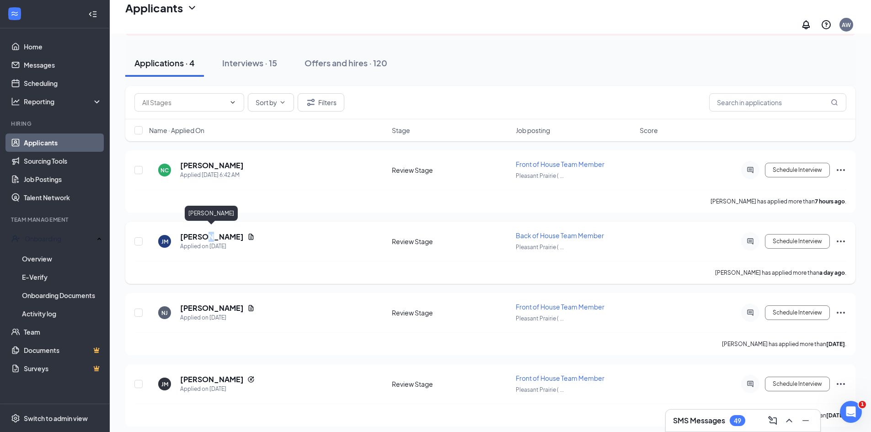
click at [204, 232] on h5 "[PERSON_NAME]" at bounding box center [212, 237] width 64 height 10
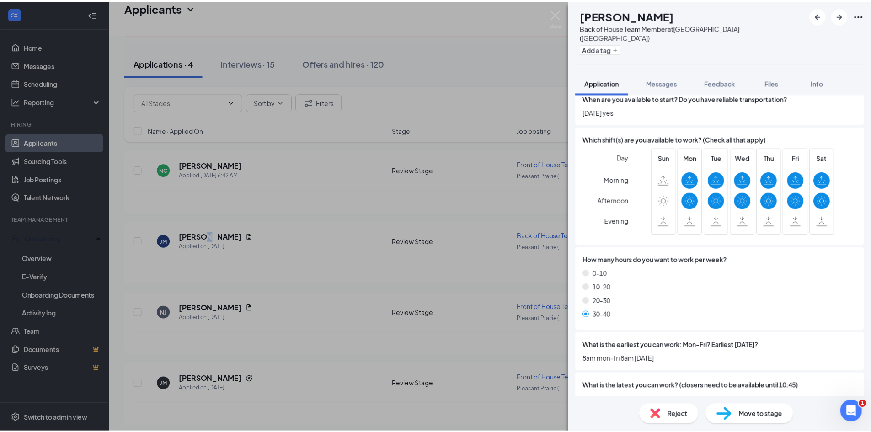
scroll to position [706, 0]
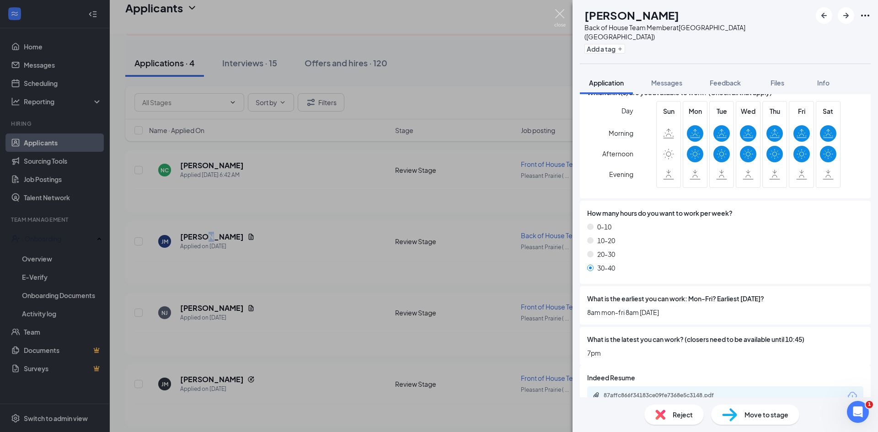
click at [562, 11] on img at bounding box center [559, 18] width 11 height 18
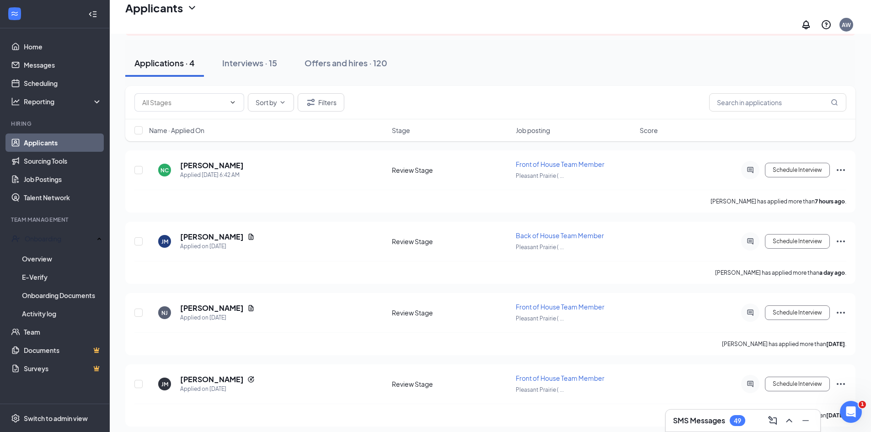
click at [431, 50] on div "Applications · 4 Interviews · 15 Offers and hires · 120" at bounding box center [490, 62] width 731 height 27
click at [349, 57] on div "Offers and hires · 120" at bounding box center [346, 62] width 83 height 11
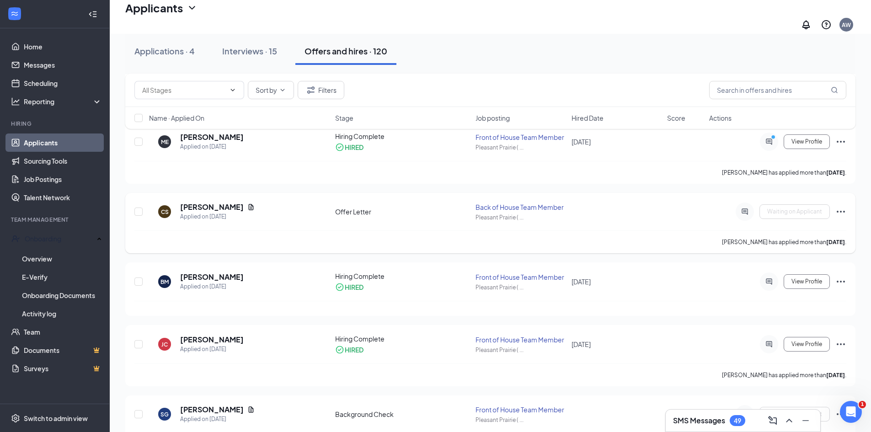
scroll to position [167, 0]
click at [47, 254] on link "Overview" at bounding box center [62, 259] width 80 height 18
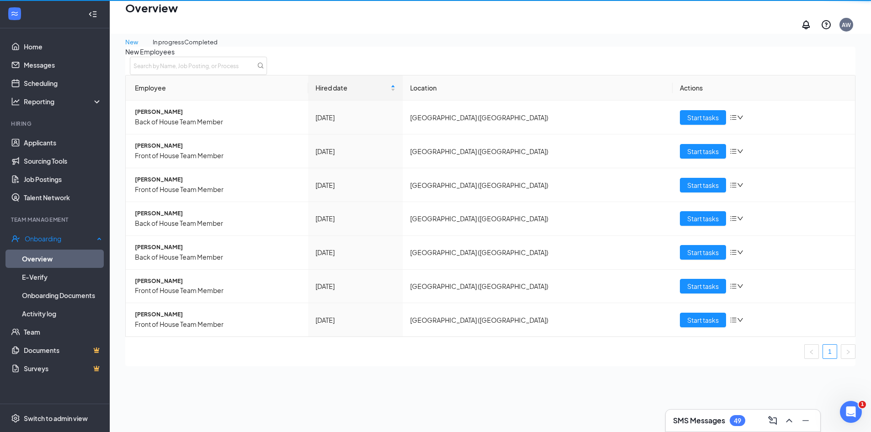
scroll to position [41, 0]
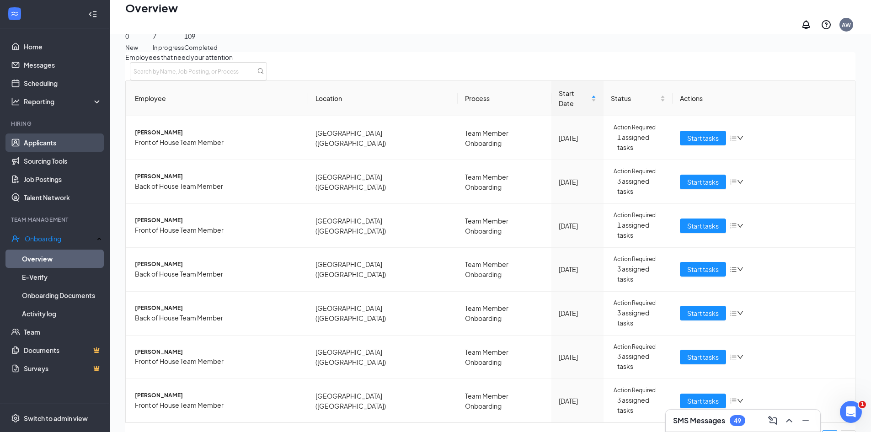
click at [45, 145] on link "Applicants" at bounding box center [63, 143] width 78 height 18
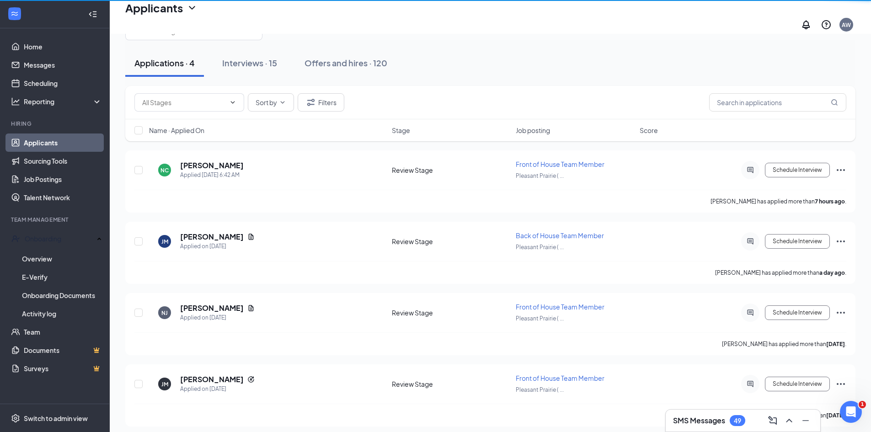
scroll to position [41, 0]
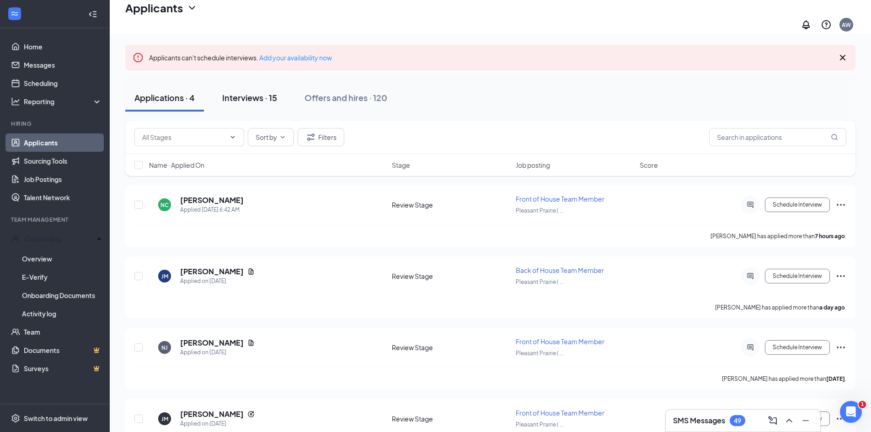
click at [263, 94] on div "Interviews · 15" at bounding box center [249, 97] width 55 height 11
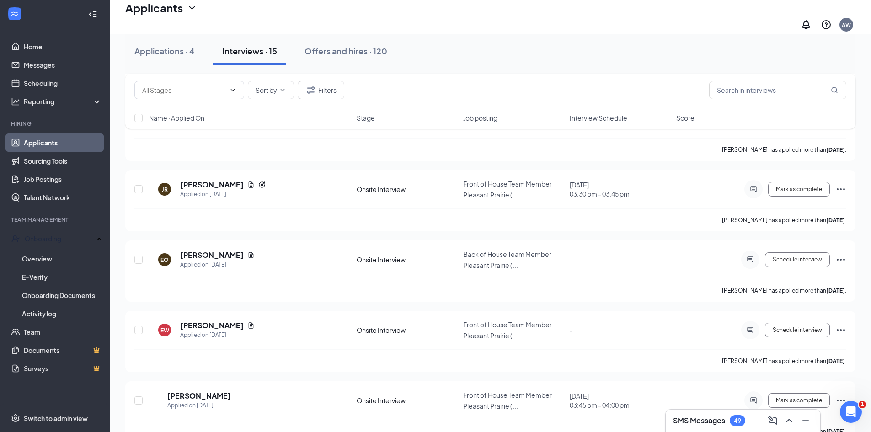
scroll to position [833, 0]
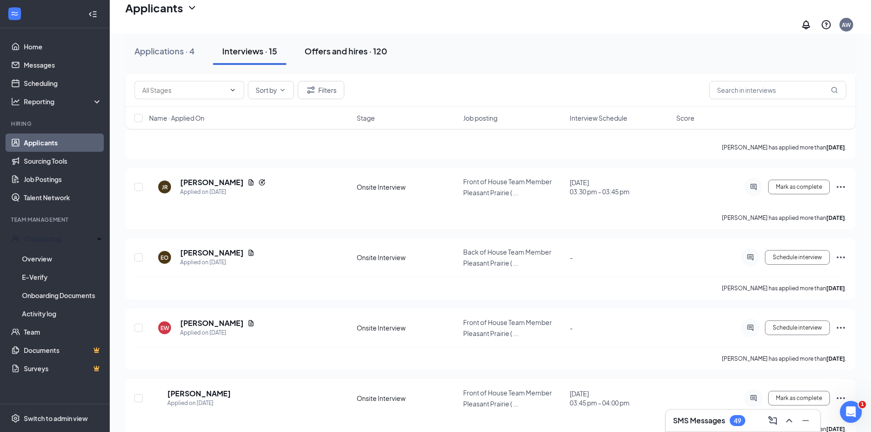
click at [328, 59] on button "Offers and hires · 120" at bounding box center [346, 51] width 101 height 27
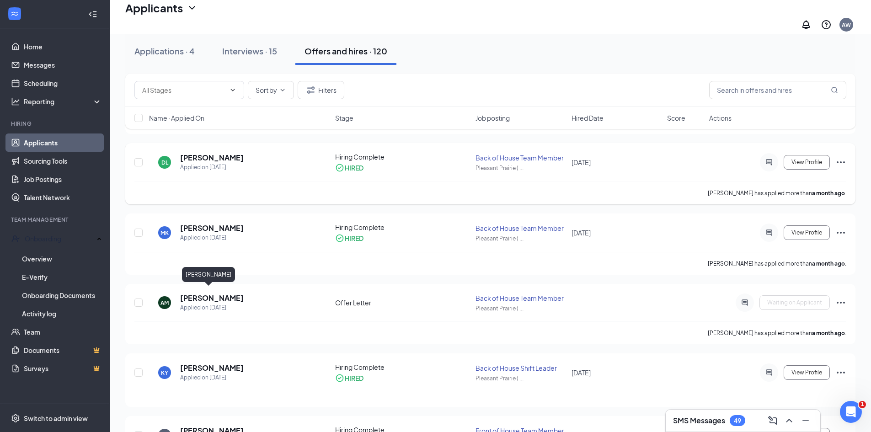
scroll to position [468, 0]
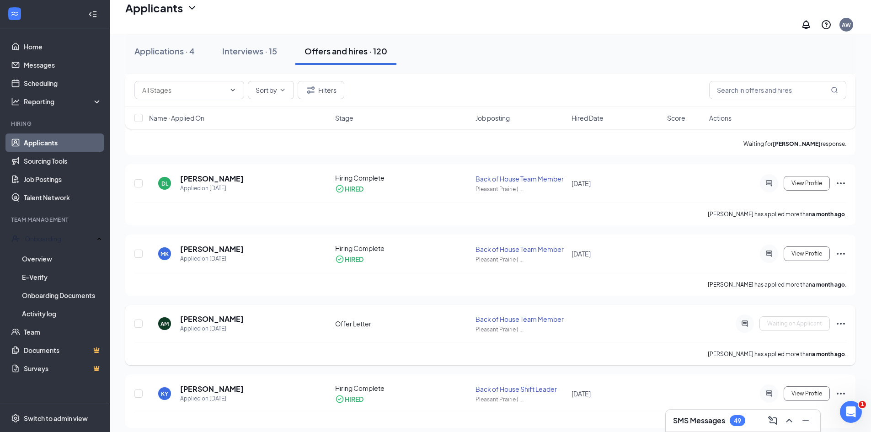
click at [844, 319] on icon "Ellipses" at bounding box center [841, 323] width 11 height 11
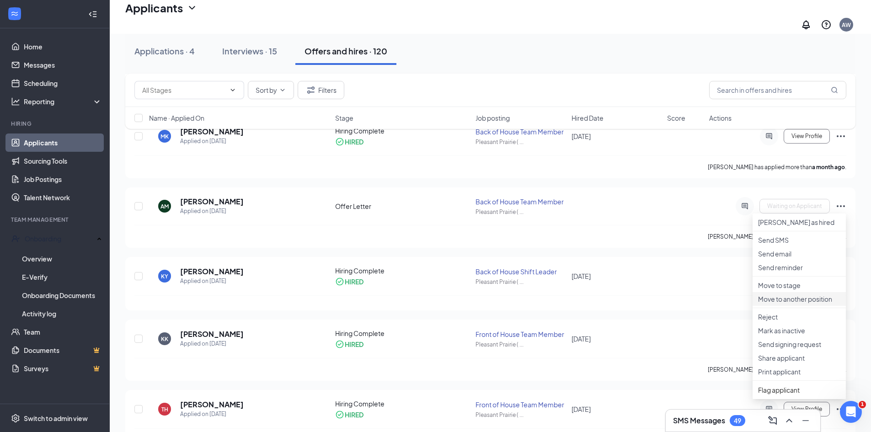
scroll to position [605, 0]
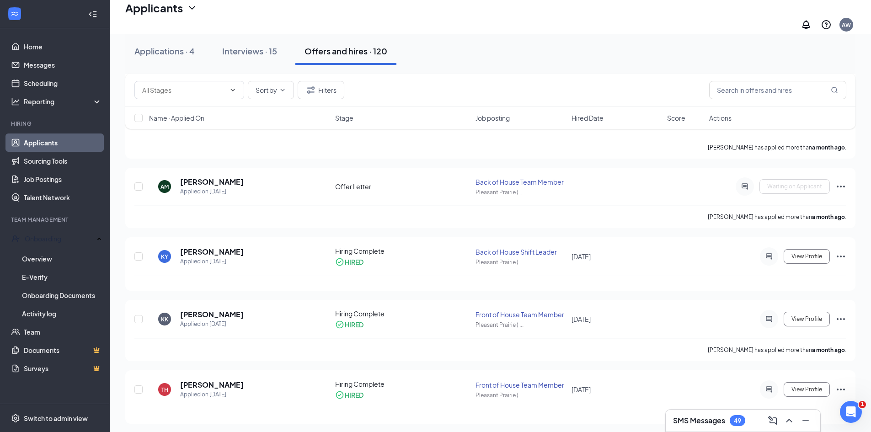
click at [818, 43] on div "Applications · 4 Interviews · 15 Offers and hires · 120" at bounding box center [490, 51] width 731 height 27
click at [56, 258] on link "Overview" at bounding box center [62, 259] width 80 height 18
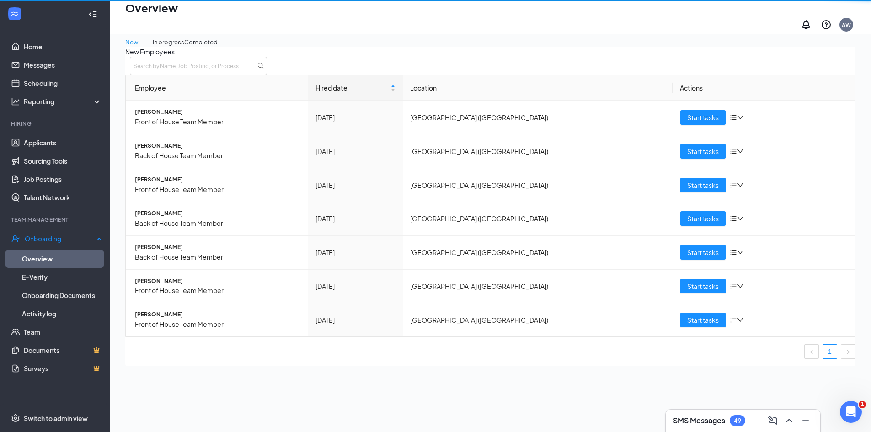
scroll to position [41, 0]
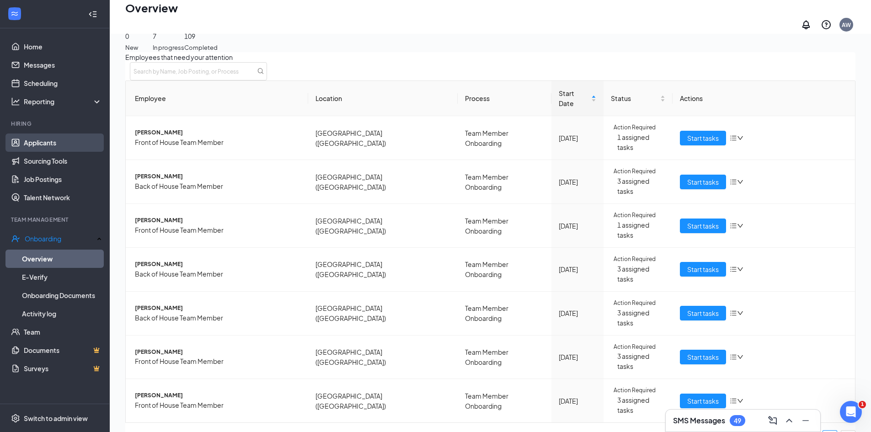
click at [68, 145] on link "Applicants" at bounding box center [63, 143] width 78 height 18
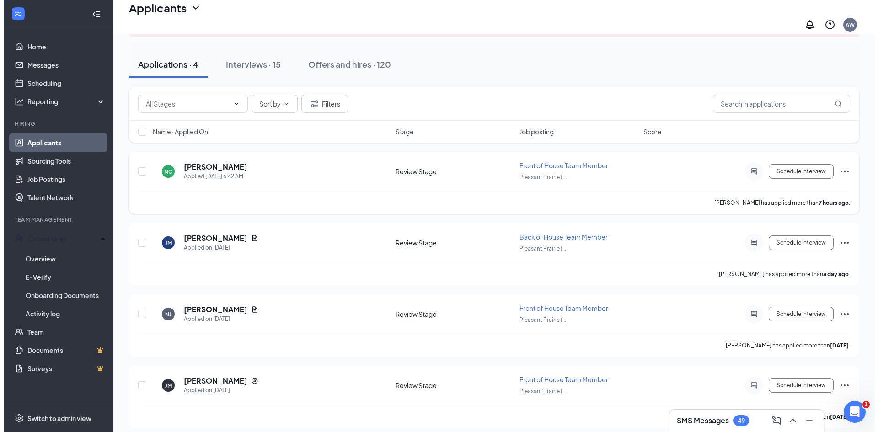
scroll to position [76, 0]
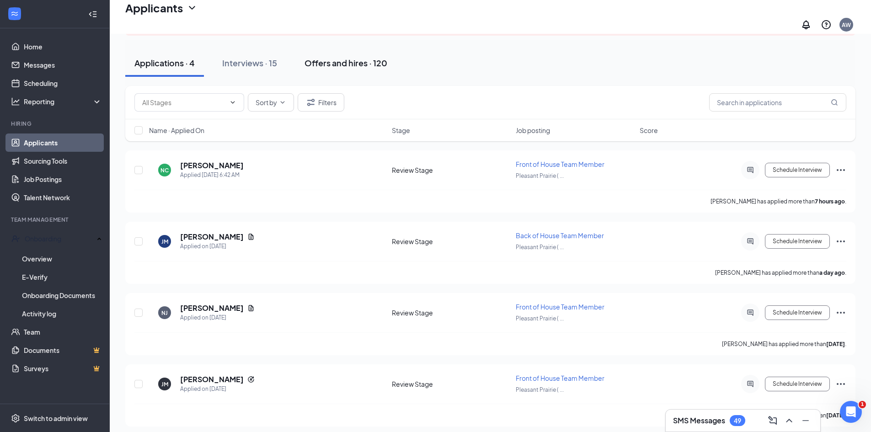
click at [342, 65] on button "Offers and hires · 120" at bounding box center [346, 62] width 101 height 27
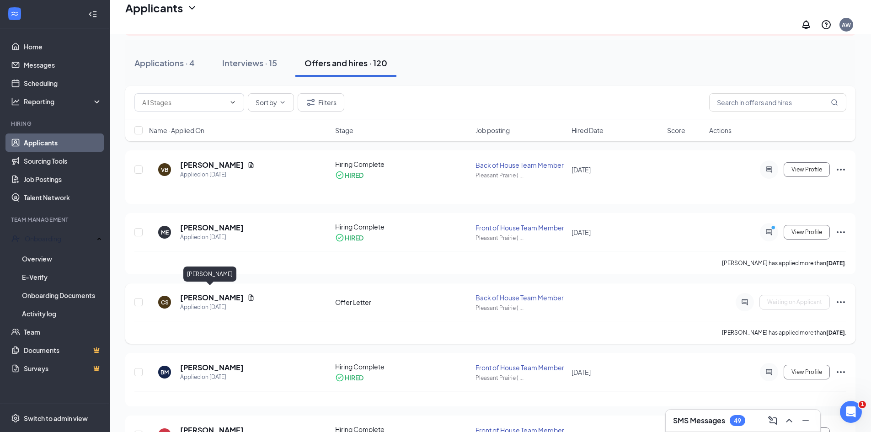
click at [226, 293] on h5 "[PERSON_NAME]" at bounding box center [212, 298] width 64 height 10
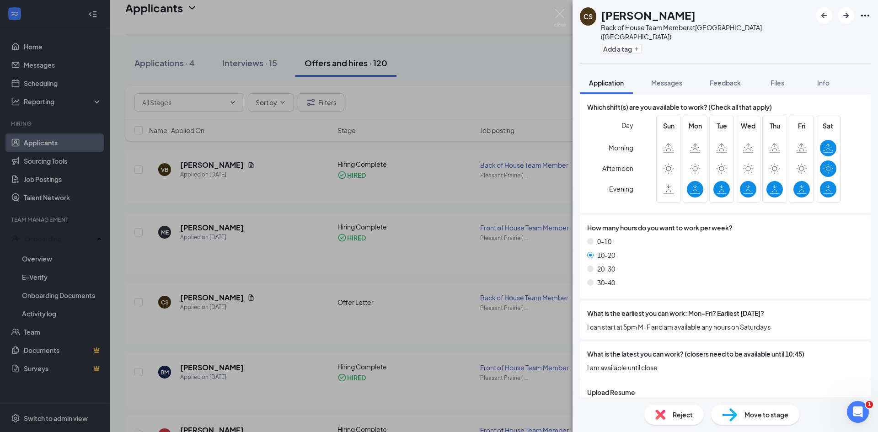
scroll to position [783, 0]
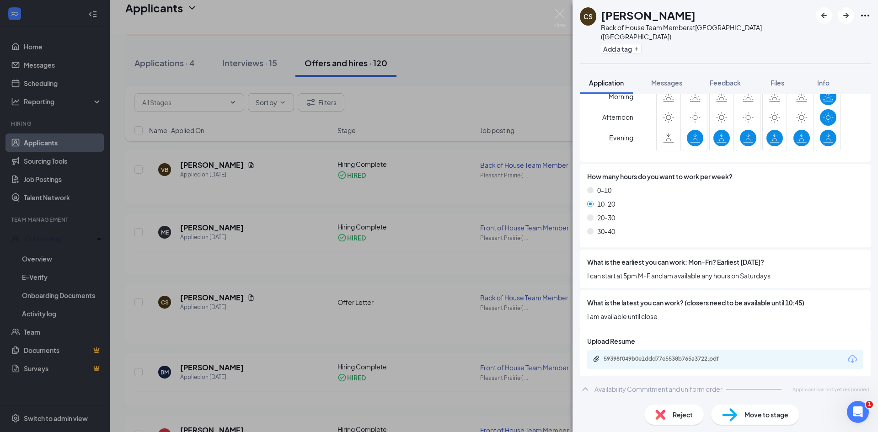
click at [616, 403] on div "Offer Letter" at bounding box center [613, 407] width 36 height 9
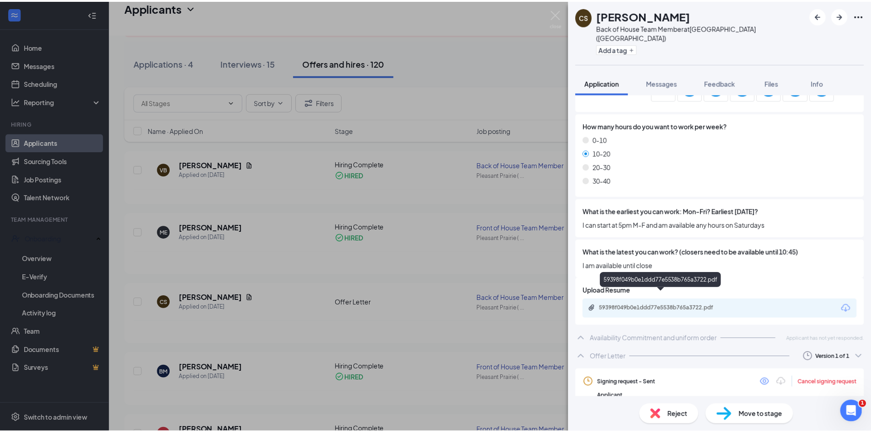
scroll to position [837, 0]
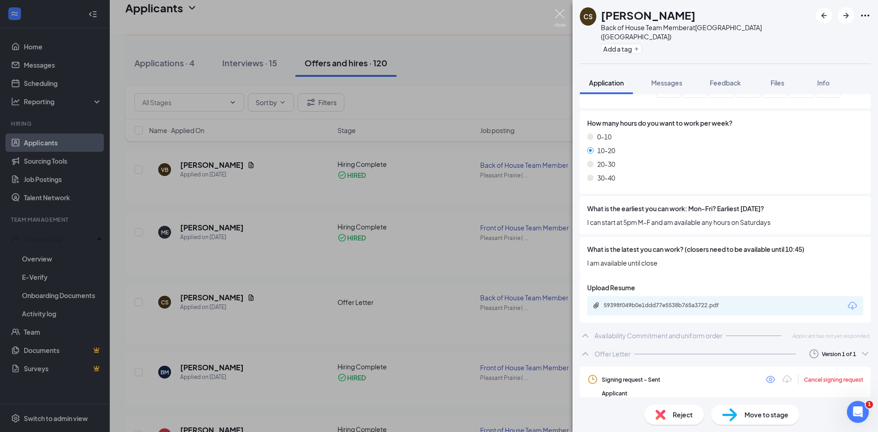
click at [559, 17] on img at bounding box center [559, 18] width 11 height 18
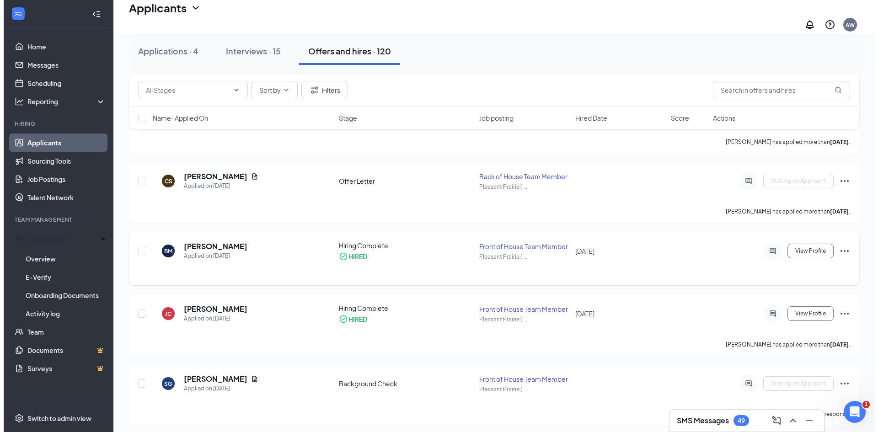
scroll to position [213, 0]
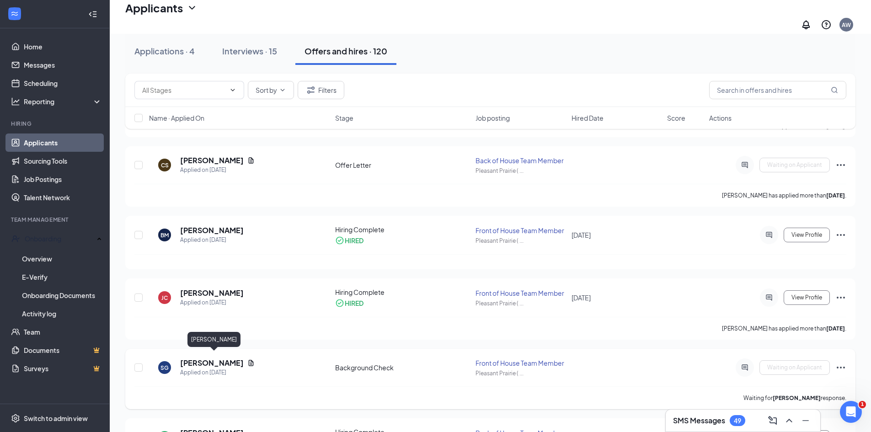
click at [235, 358] on h5 "[PERSON_NAME]" at bounding box center [212, 363] width 64 height 10
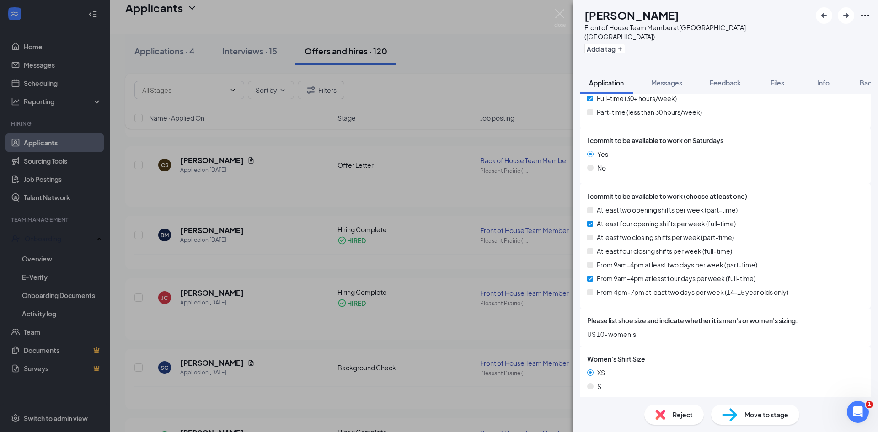
scroll to position [869, 0]
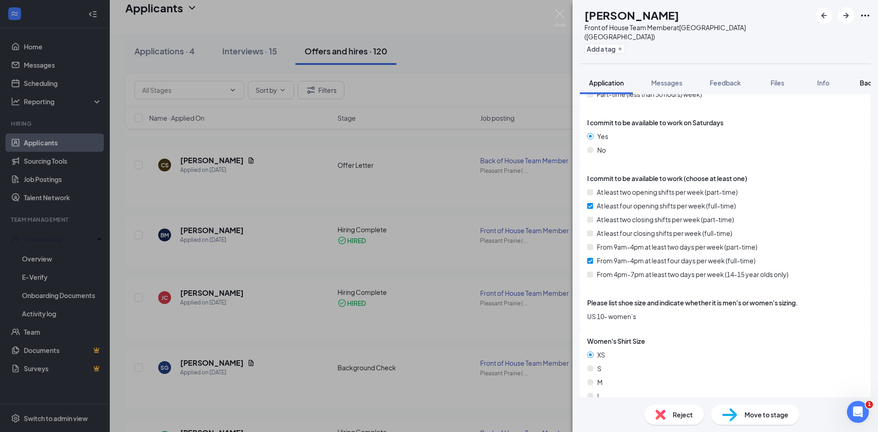
click at [862, 79] on span "Background" at bounding box center [879, 83] width 38 height 8
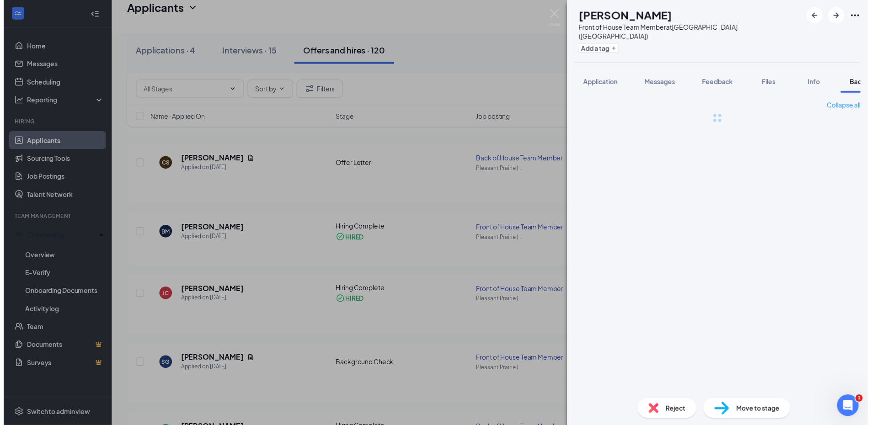
scroll to position [0, 38]
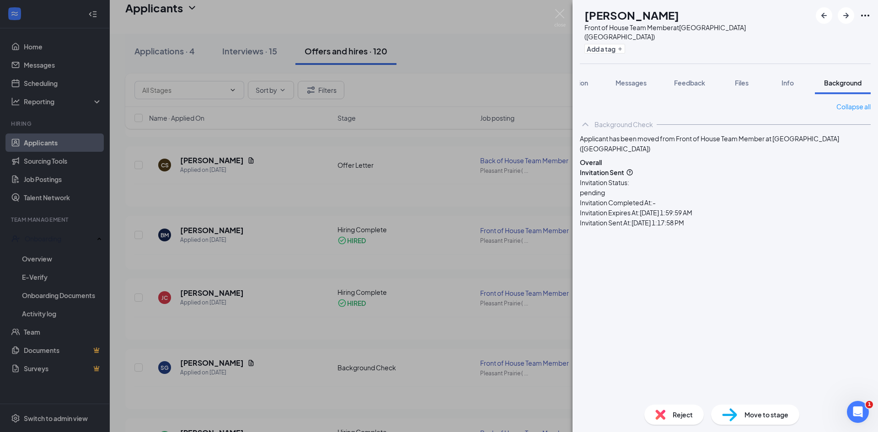
drag, startPoint x: 722, startPoint y: 16, endPoint x: 603, endPoint y: 13, distance: 119.0
click at [603, 13] on h1 "[PERSON_NAME]" at bounding box center [632, 15] width 95 height 16
copy h1 "[PERSON_NAME]"
click at [702, 41] on div "Add a tag" at bounding box center [698, 48] width 227 height 15
click at [561, 14] on img at bounding box center [559, 18] width 11 height 18
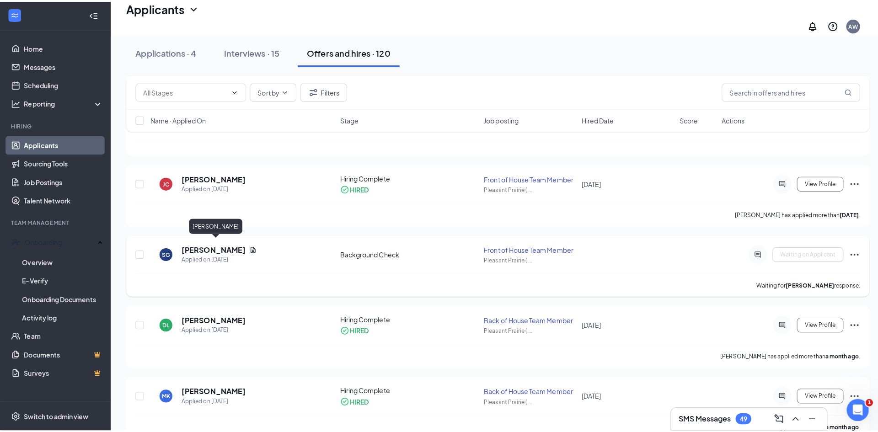
scroll to position [350, 0]
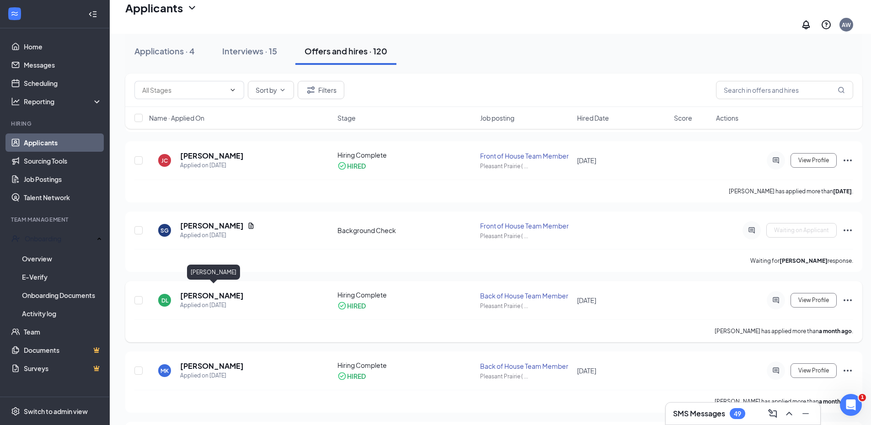
click at [218, 291] on h5 "[PERSON_NAME]" at bounding box center [212, 296] width 64 height 10
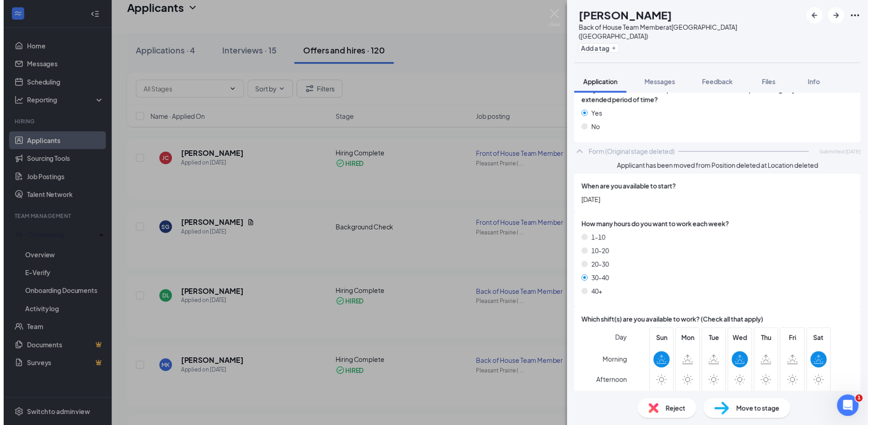
scroll to position [952, 0]
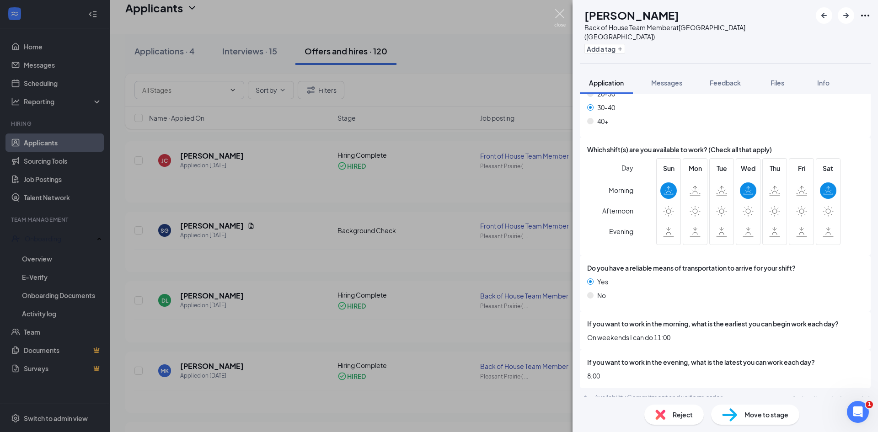
click at [555, 14] on img at bounding box center [559, 18] width 11 height 18
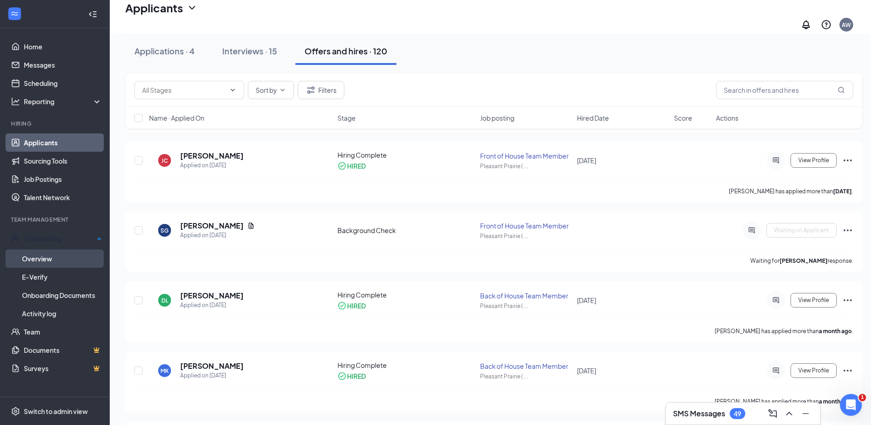
click at [64, 252] on link "Overview" at bounding box center [62, 259] width 80 height 18
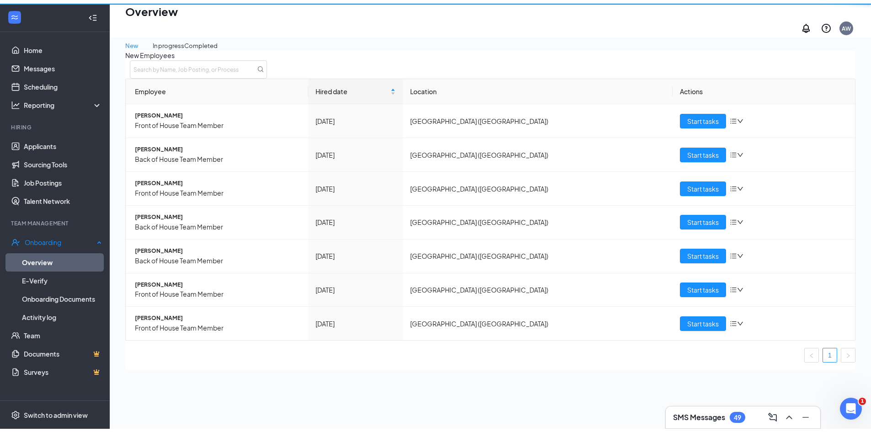
scroll to position [41, 0]
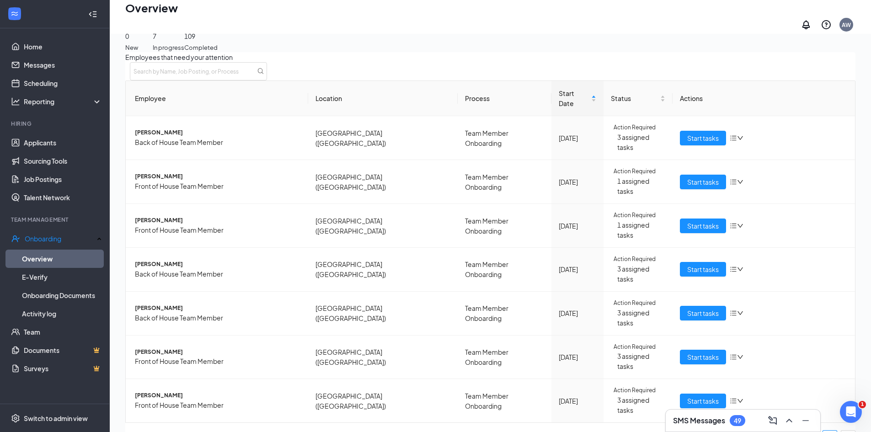
click at [698, 415] on div "SMS Messages 49" at bounding box center [709, 420] width 72 height 11
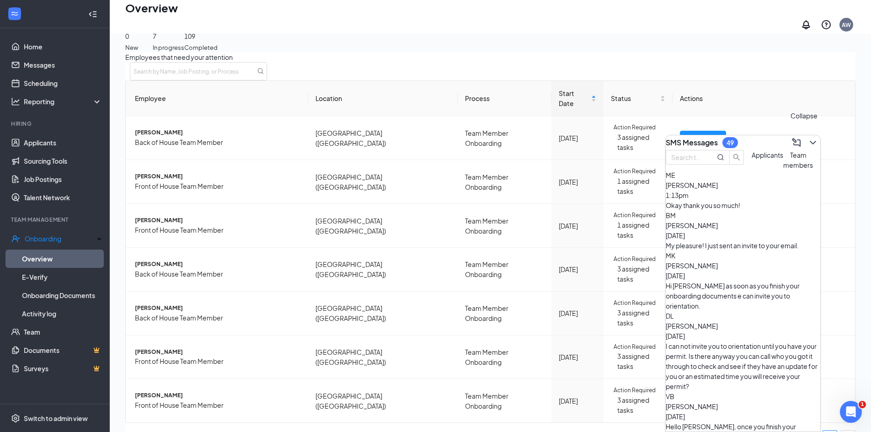
click at [808, 141] on icon "ChevronDown" at bounding box center [813, 142] width 11 height 11
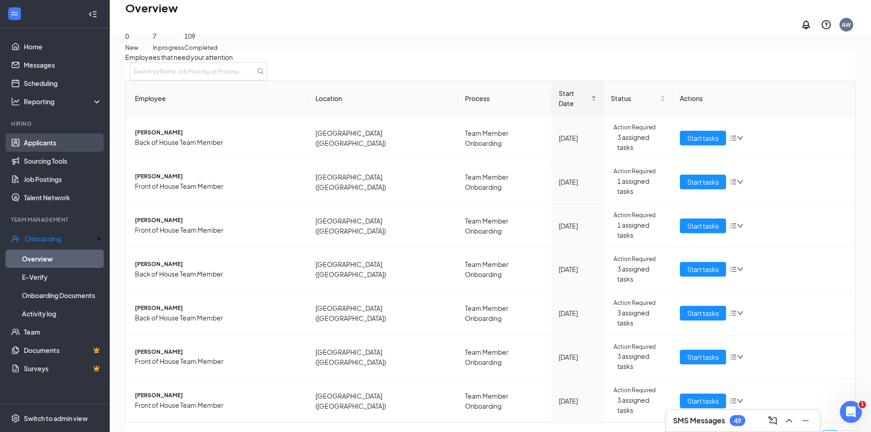
drag, startPoint x: 63, startPoint y: 142, endPoint x: 81, endPoint y: 136, distance: 19.1
click at [63, 142] on link "Applicants" at bounding box center [63, 143] width 78 height 18
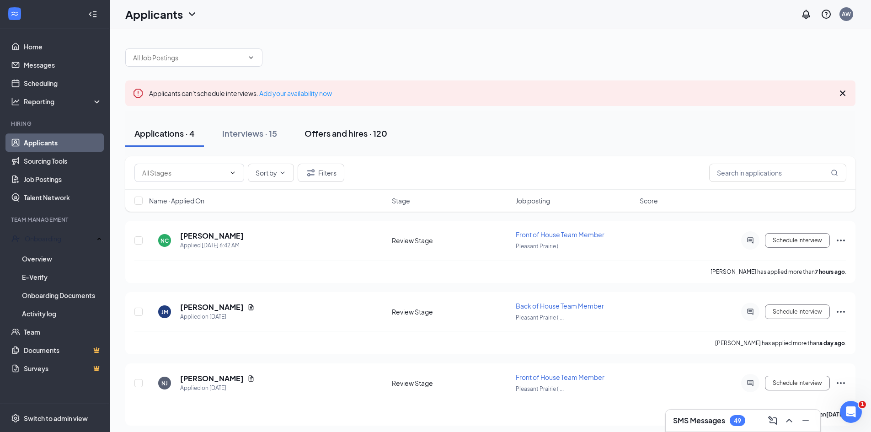
click at [370, 130] on div "Offers and hires · 120" at bounding box center [346, 133] width 83 height 11
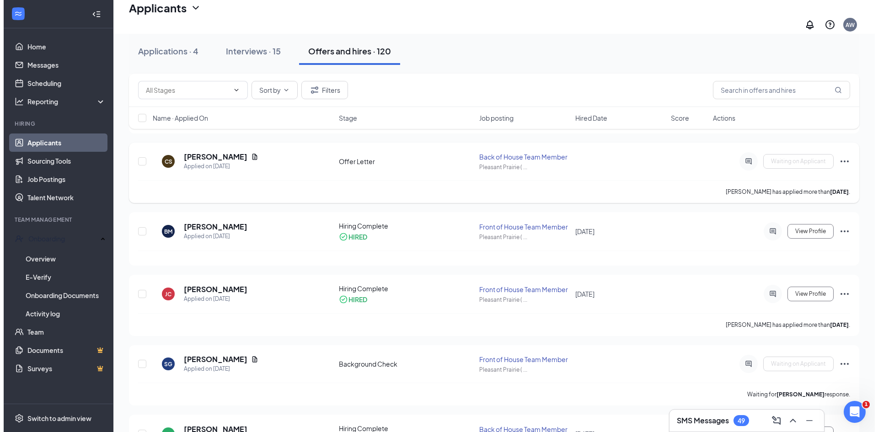
scroll to position [320, 0]
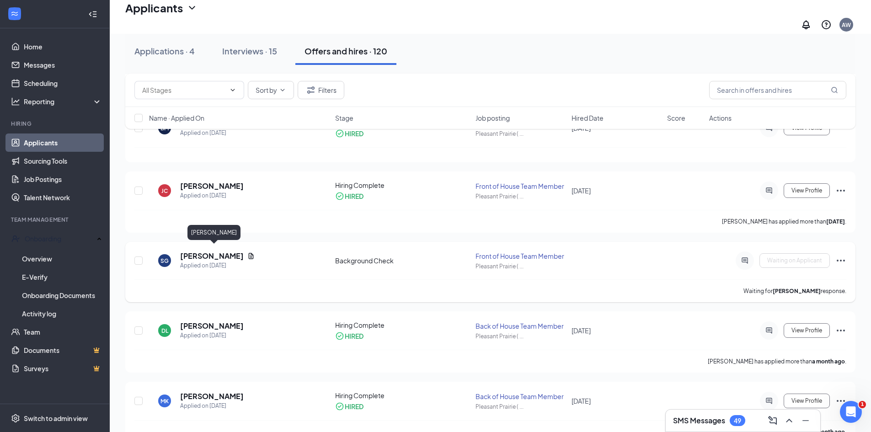
click at [237, 251] on h5 "[PERSON_NAME]" at bounding box center [212, 256] width 64 height 10
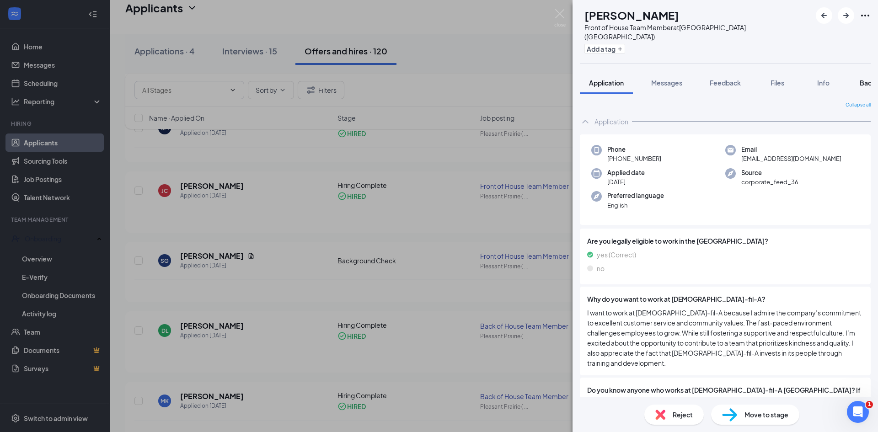
click at [859, 74] on button "Background" at bounding box center [879, 82] width 56 height 23
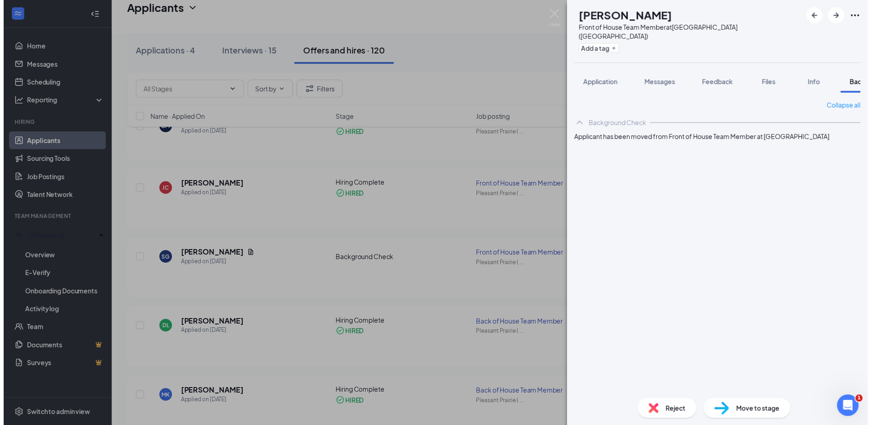
scroll to position [0, 38]
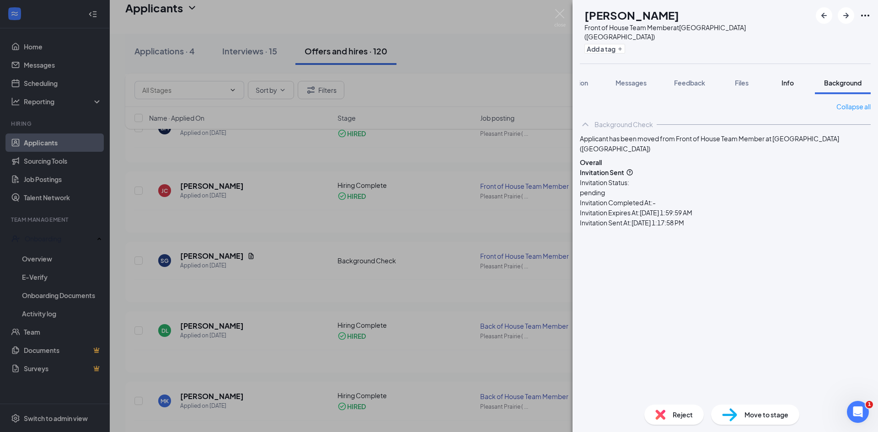
click at [785, 79] on span "Info" at bounding box center [788, 83] width 12 height 8
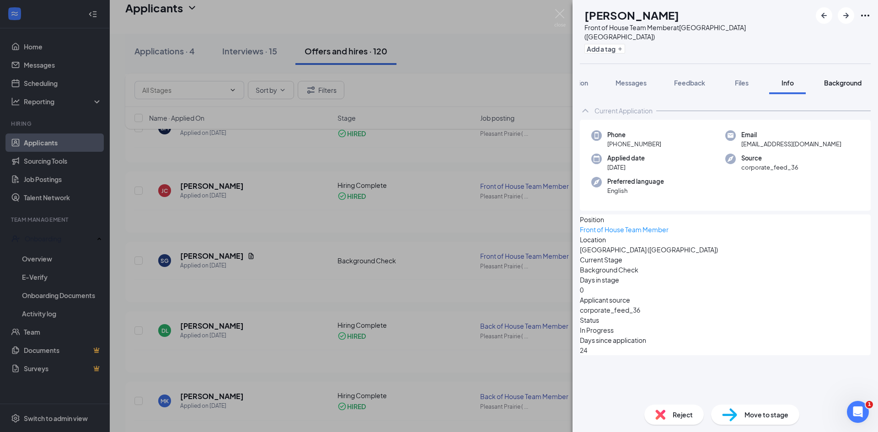
click at [860, 79] on span "Background" at bounding box center [843, 83] width 38 height 8
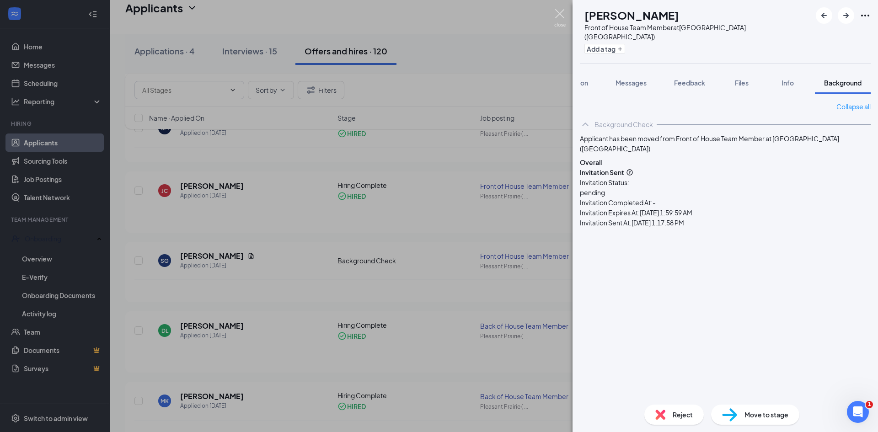
click at [564, 13] on img at bounding box center [559, 18] width 11 height 18
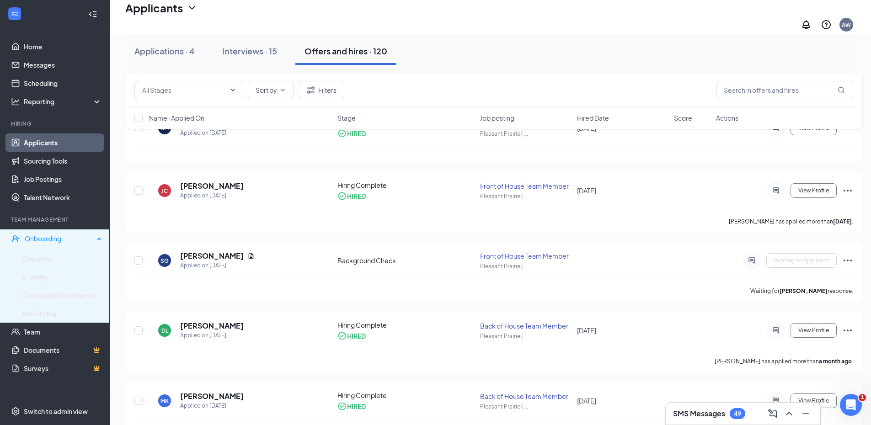
click at [49, 241] on div "Onboarding" at bounding box center [60, 238] width 70 height 9
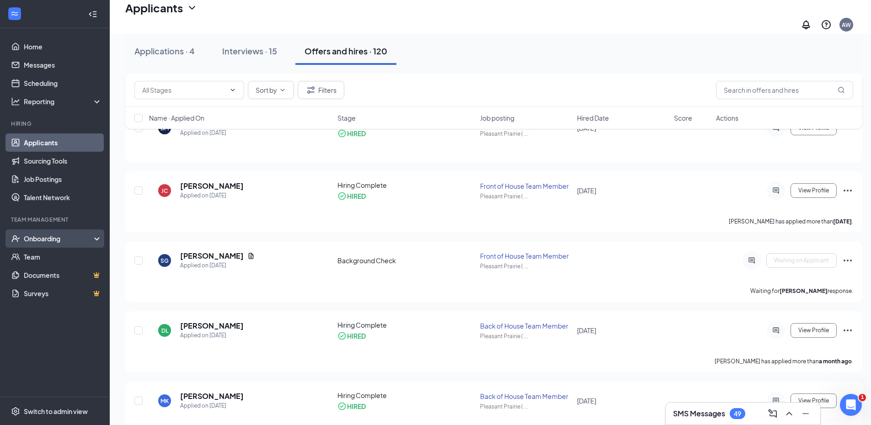
click at [54, 241] on div "Onboarding" at bounding box center [59, 238] width 70 height 9
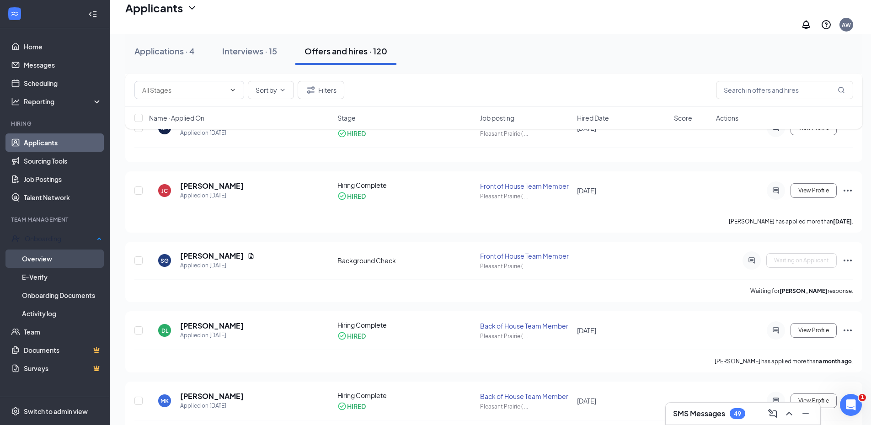
click at [47, 255] on link "Overview" at bounding box center [62, 259] width 80 height 18
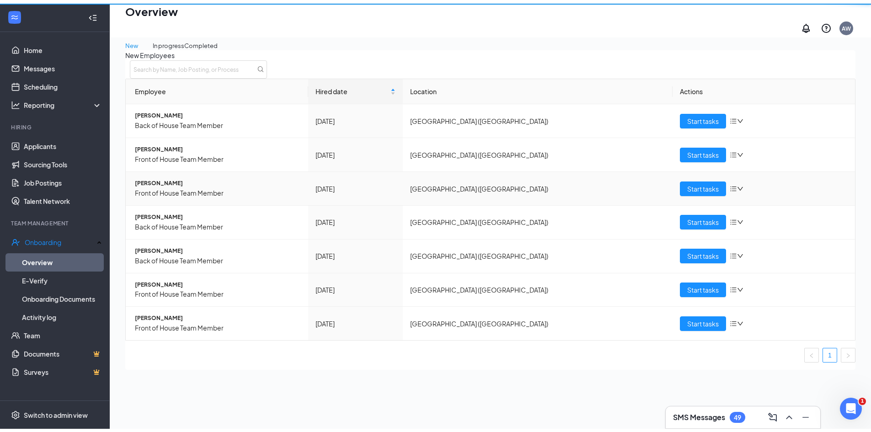
scroll to position [41, 0]
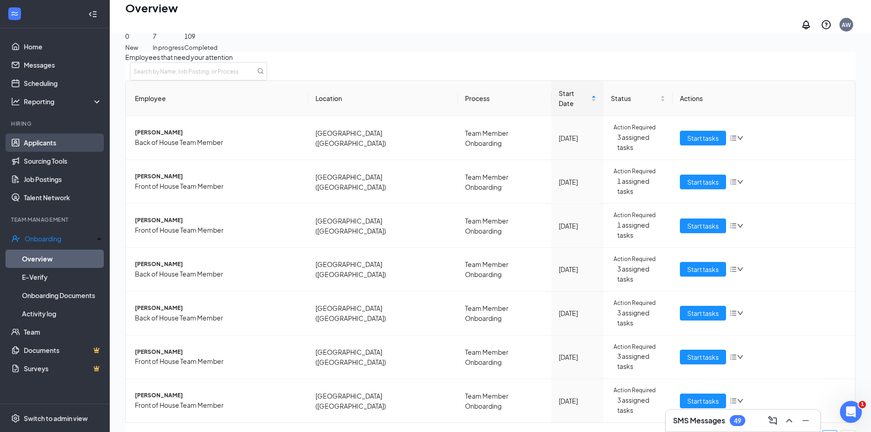
drag, startPoint x: 47, startPoint y: 143, endPoint x: 102, endPoint y: 135, distance: 55.8
click at [48, 143] on link "Applicants" at bounding box center [63, 143] width 78 height 18
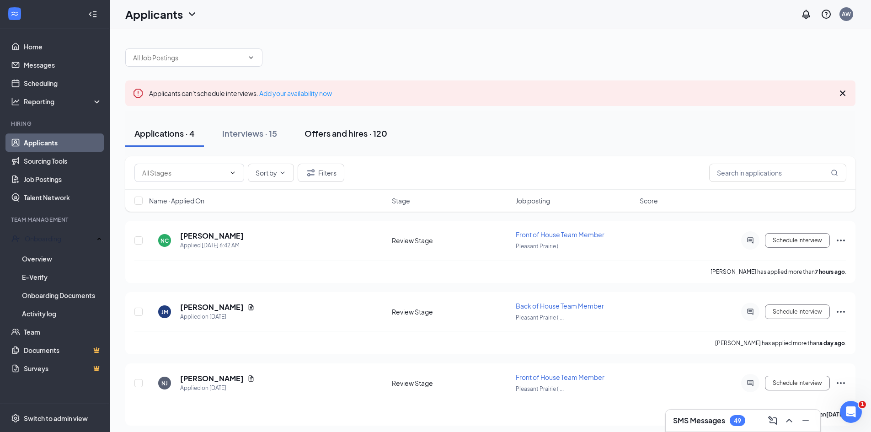
click at [340, 136] on div "Offers and hires · 120" at bounding box center [346, 133] width 83 height 11
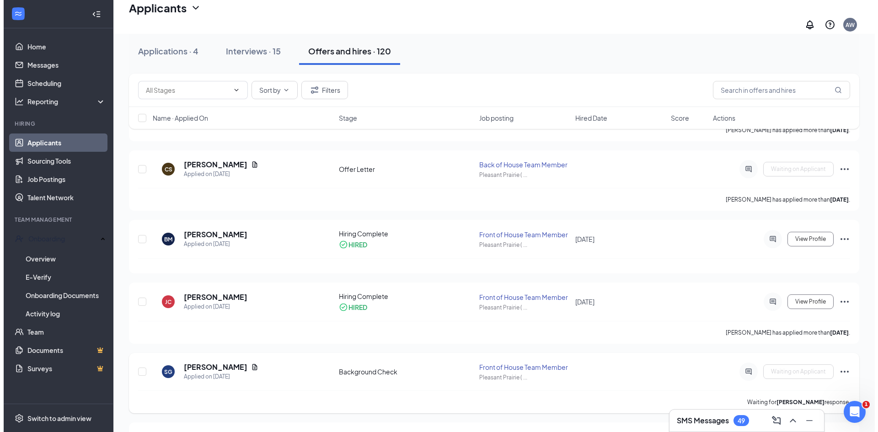
scroll to position [320, 0]
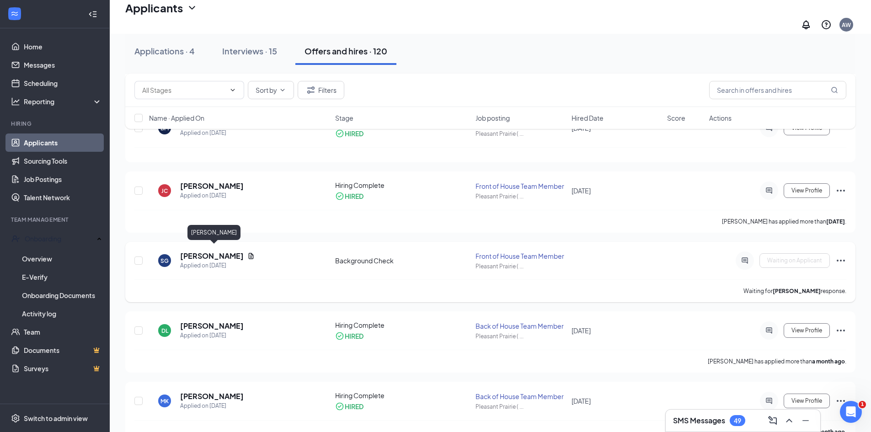
click at [226, 251] on h5 "[PERSON_NAME]" at bounding box center [212, 256] width 64 height 10
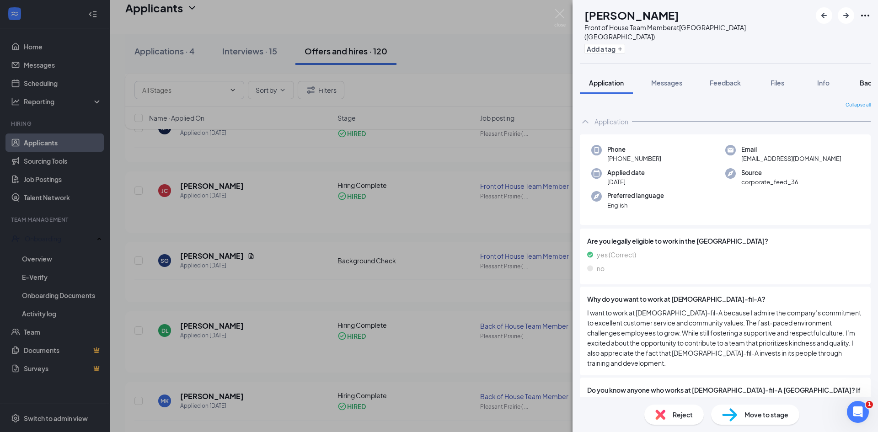
click at [869, 79] on span "Background" at bounding box center [879, 83] width 38 height 8
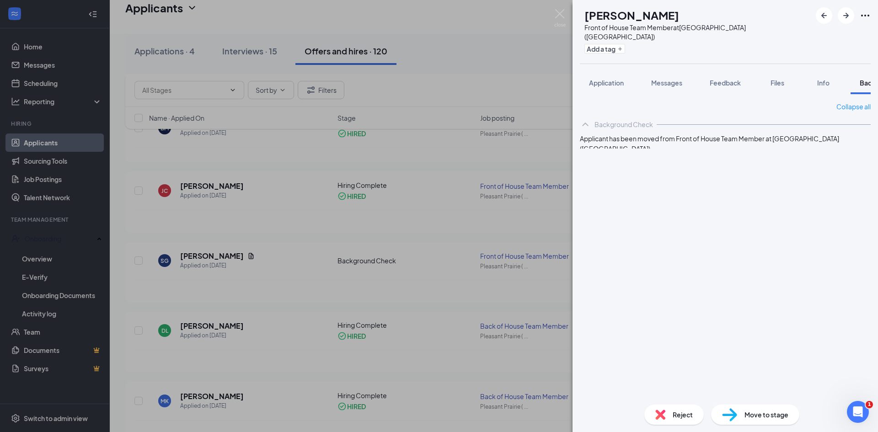
scroll to position [0, 38]
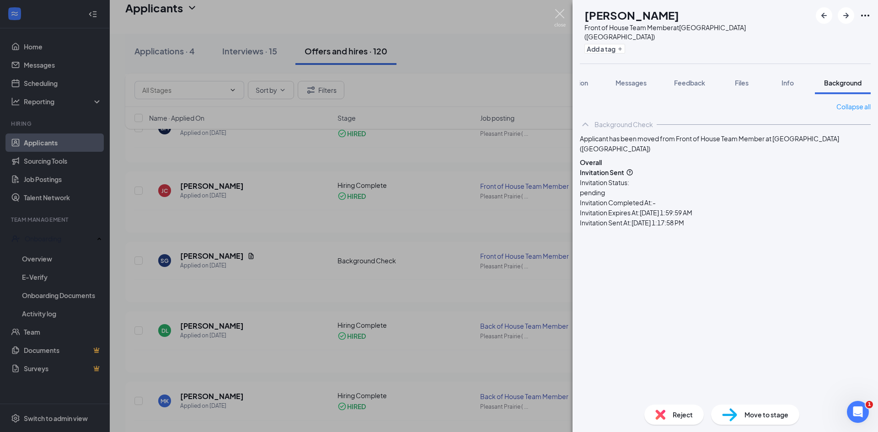
click at [559, 16] on img at bounding box center [559, 18] width 11 height 18
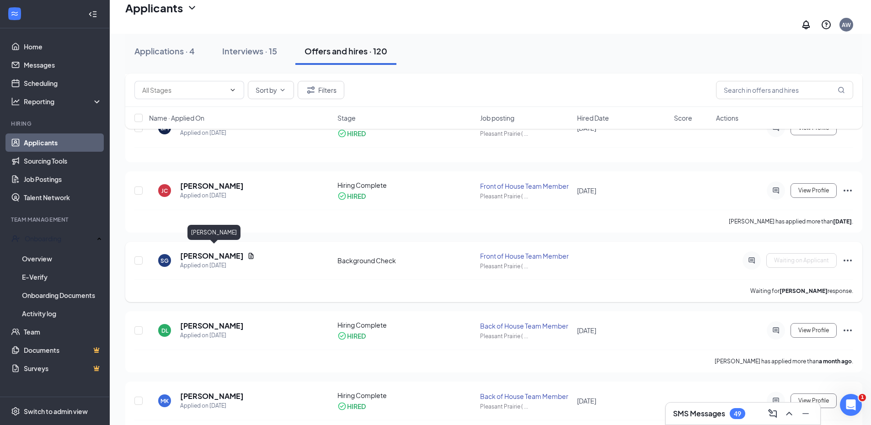
click at [214, 251] on h5 "[PERSON_NAME]" at bounding box center [212, 256] width 64 height 10
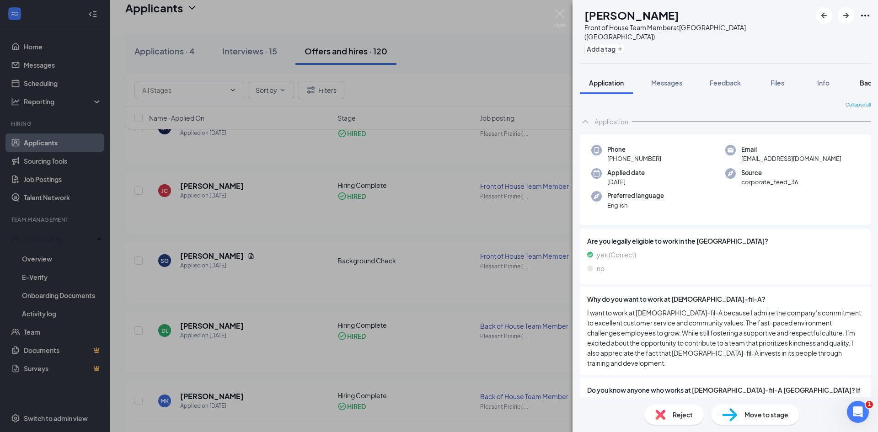
click at [866, 79] on span "Background" at bounding box center [879, 83] width 38 height 8
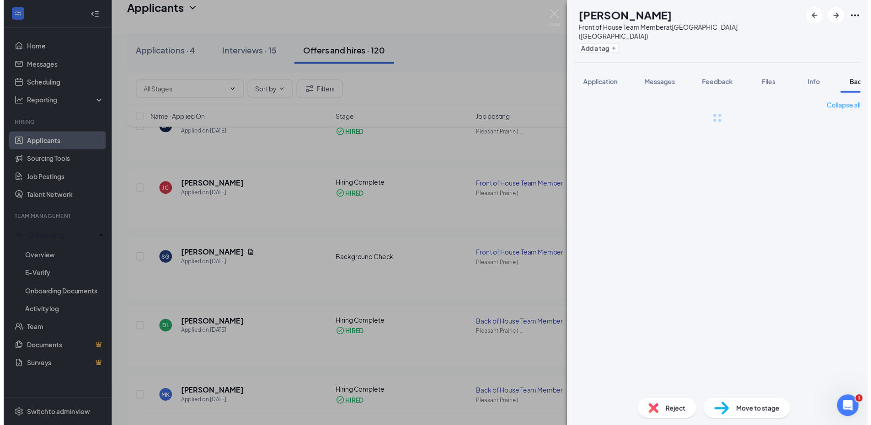
scroll to position [0, 38]
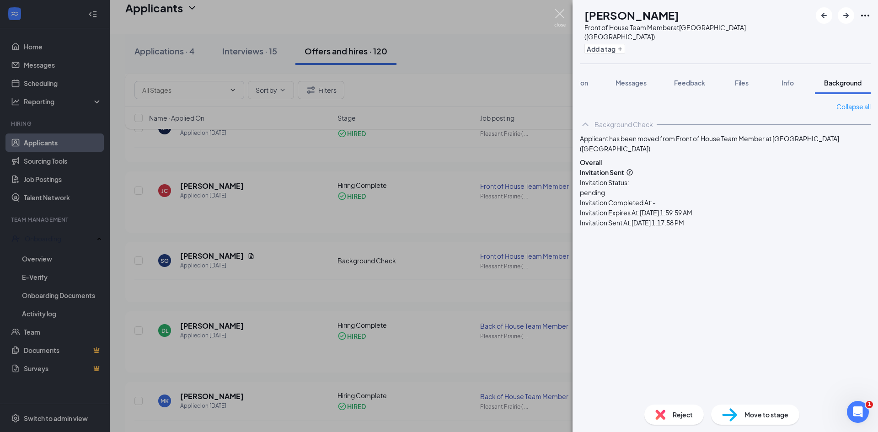
click at [557, 17] on img at bounding box center [559, 18] width 11 height 18
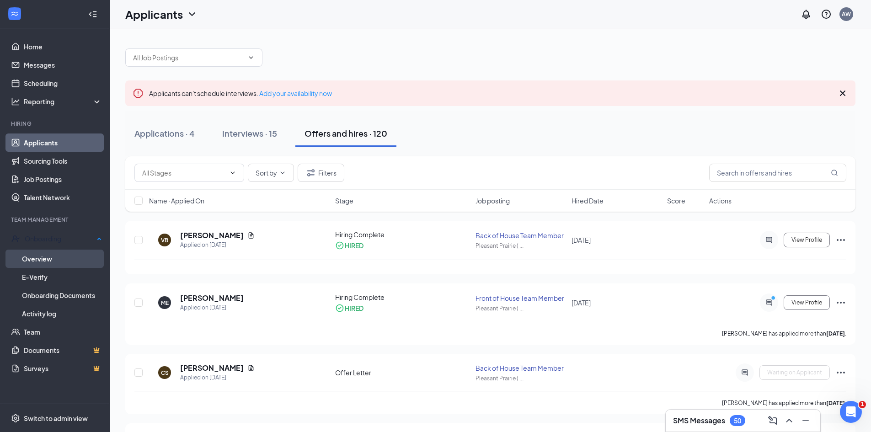
click at [56, 256] on link "Overview" at bounding box center [62, 259] width 80 height 18
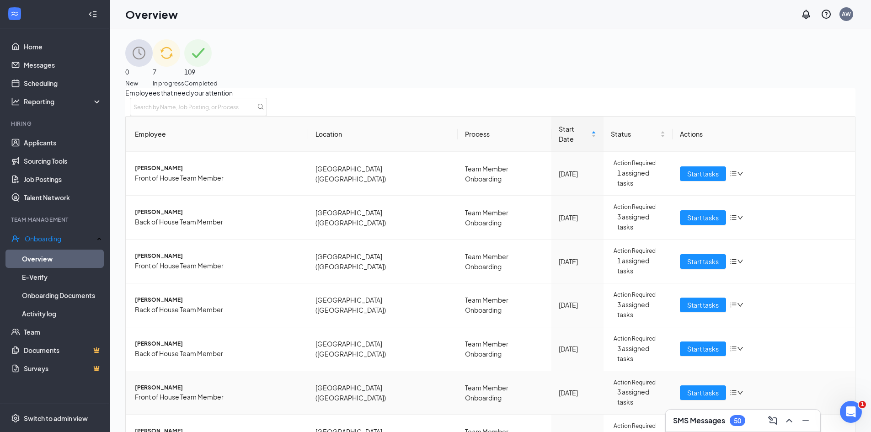
click at [155, 384] on span "[PERSON_NAME]" at bounding box center [218, 388] width 166 height 9
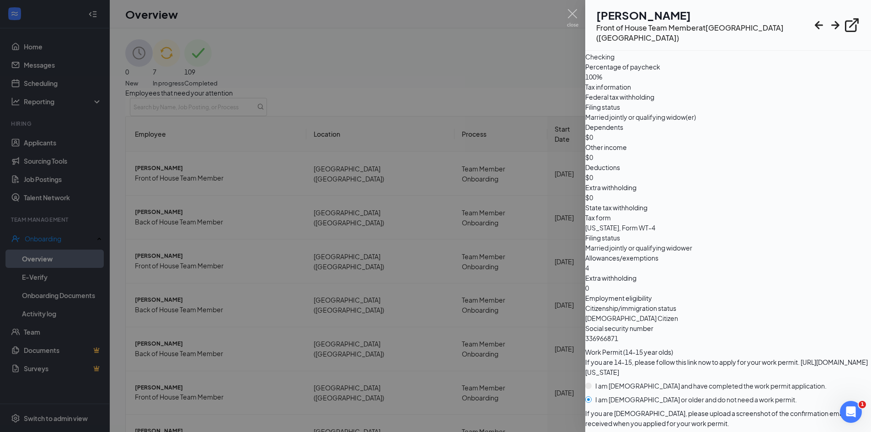
scroll to position [41, 0]
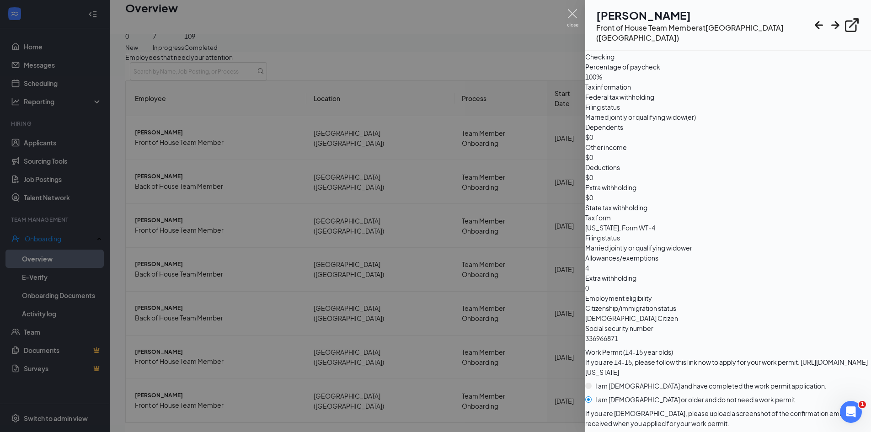
click at [573, 13] on img at bounding box center [572, 18] width 11 height 18
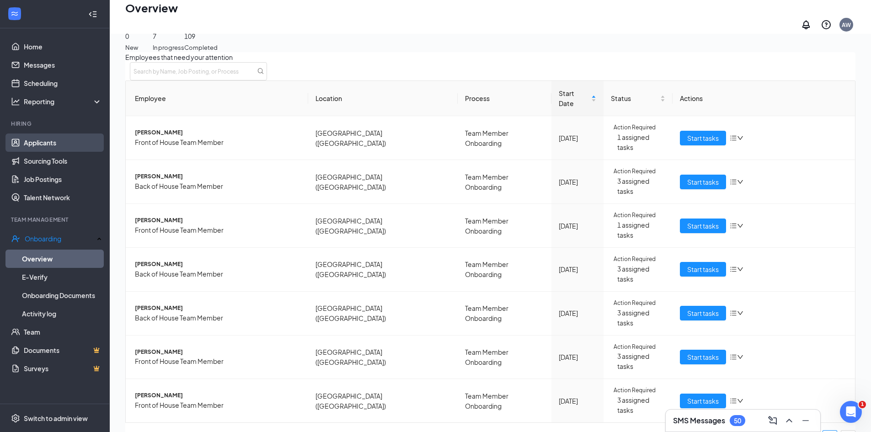
click at [61, 151] on link "Applicants" at bounding box center [63, 143] width 78 height 18
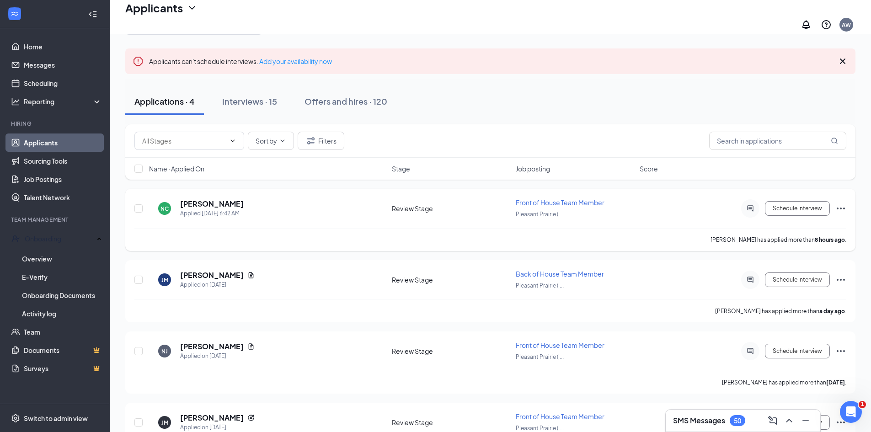
scroll to position [76, 0]
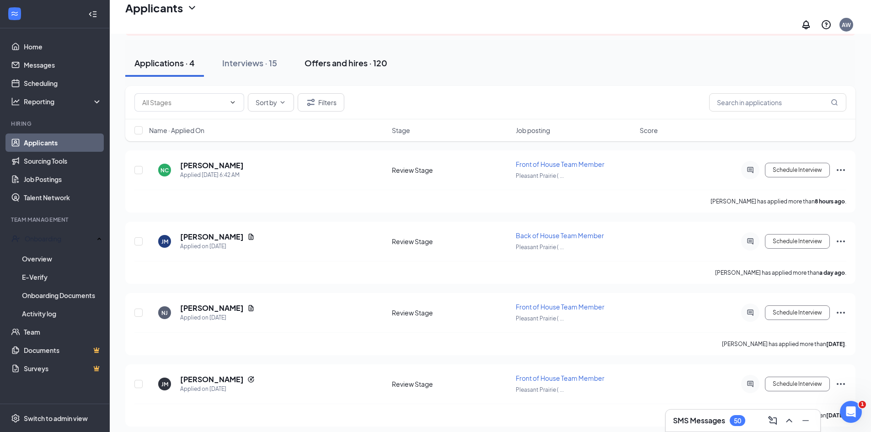
click at [309, 62] on div "Offers and hires · 120" at bounding box center [346, 62] width 83 height 11
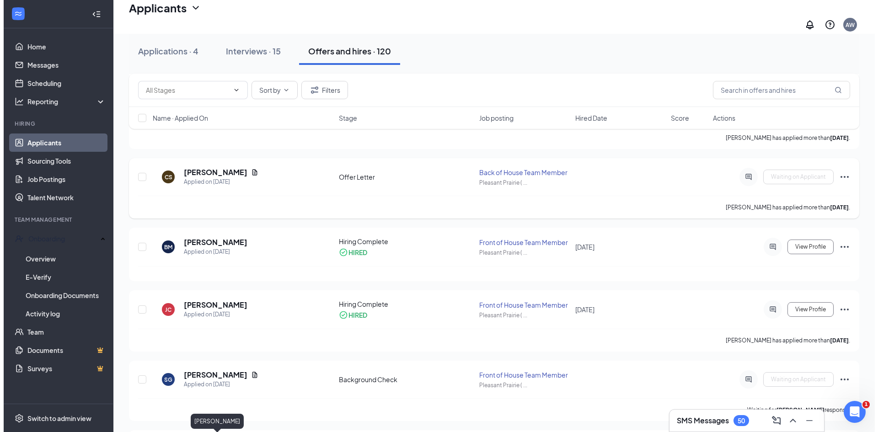
scroll to position [122, 0]
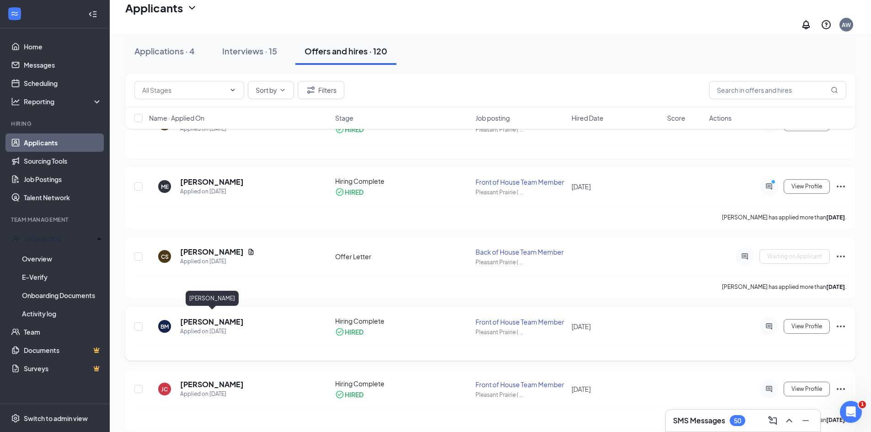
click at [207, 317] on h5 "[PERSON_NAME]" at bounding box center [212, 322] width 64 height 10
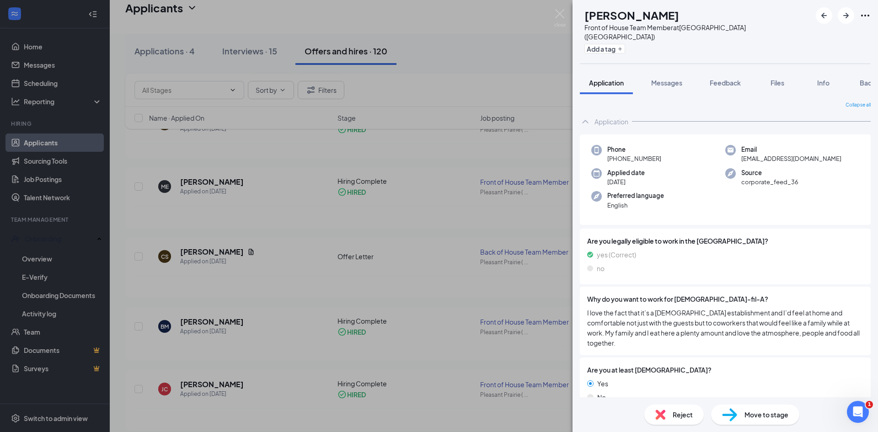
drag, startPoint x: 870, startPoint y: 109, endPoint x: 872, endPoint y: 121, distance: 11.7
click at [872, 121] on div "Collapse all Application Phone [PHONE_NUMBER] Email [EMAIL_ADDRESS][DOMAIN_NAME…" at bounding box center [726, 245] width 306 height 303
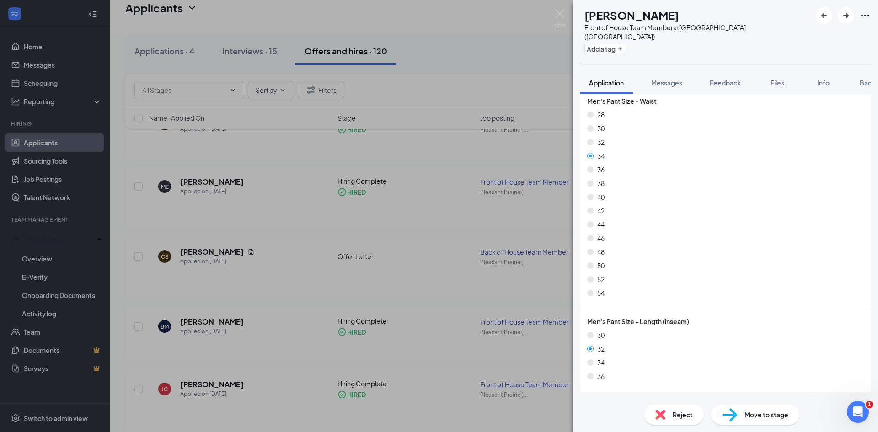
scroll to position [1531, 0]
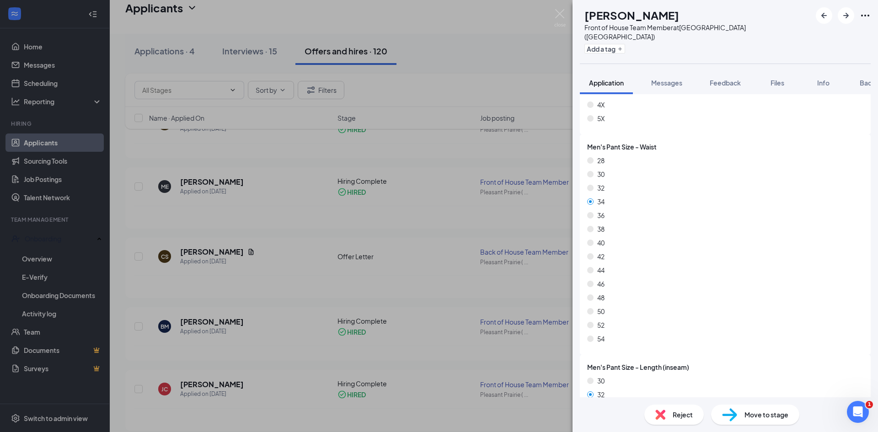
drag, startPoint x: 706, startPoint y: 11, endPoint x: 602, endPoint y: 21, distance: 104.2
click at [602, 21] on div "BM [PERSON_NAME] Front of House Team Member at [GEOGRAPHIC_DATA] ([GEOGRAPHIC_D…" at bounding box center [695, 31] width 231 height 49
copy h1 "[PERSON_NAME]"
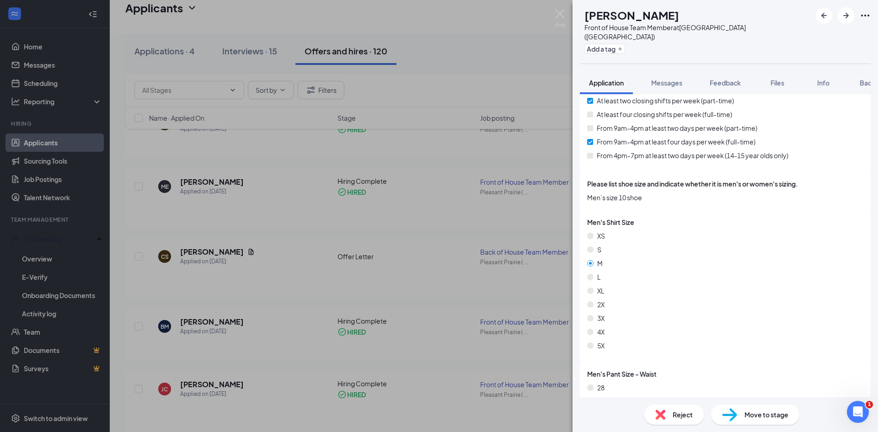
scroll to position [1299, 0]
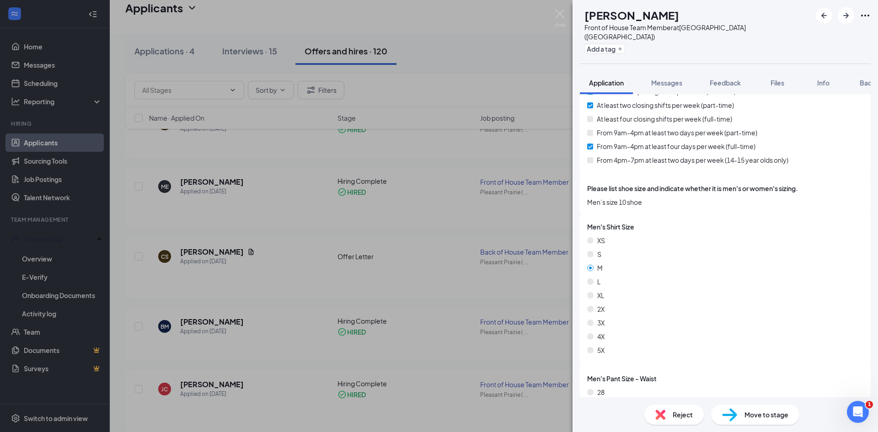
click at [728, 41] on div "Add a tag" at bounding box center [698, 48] width 227 height 15
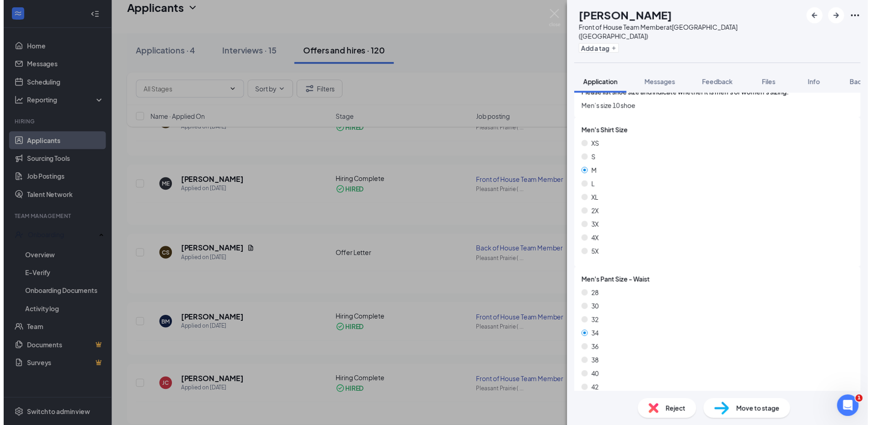
scroll to position [1348, 0]
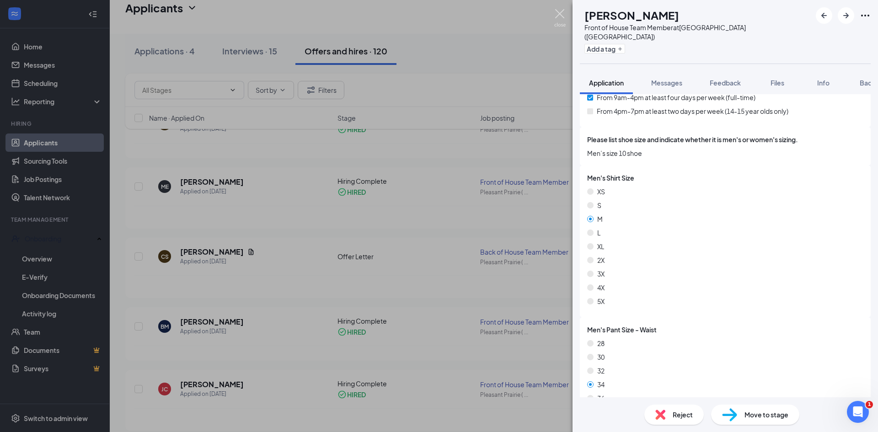
click at [555, 13] on img at bounding box center [559, 18] width 11 height 18
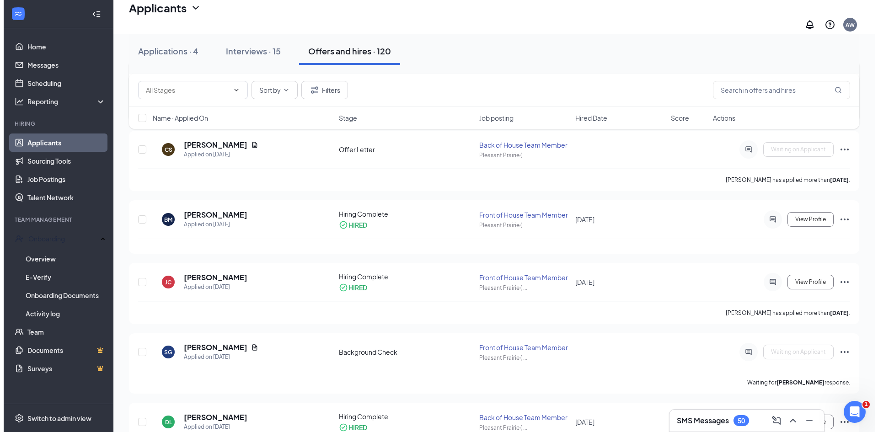
scroll to position [320, 0]
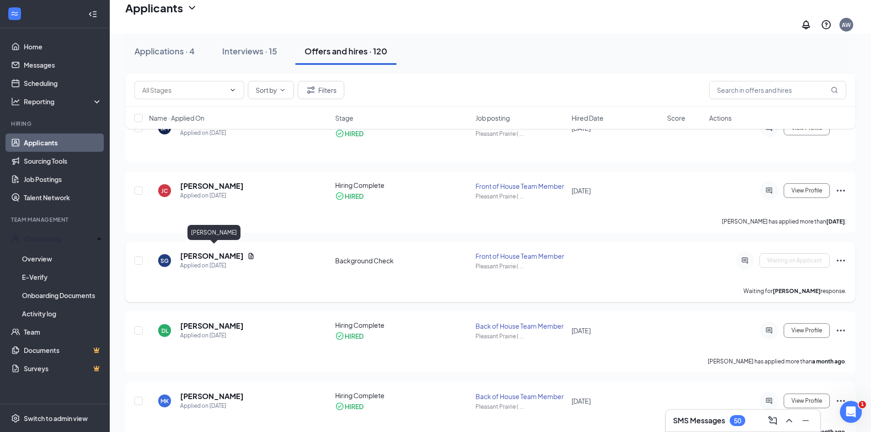
click at [220, 252] on h5 "[PERSON_NAME]" at bounding box center [212, 256] width 64 height 10
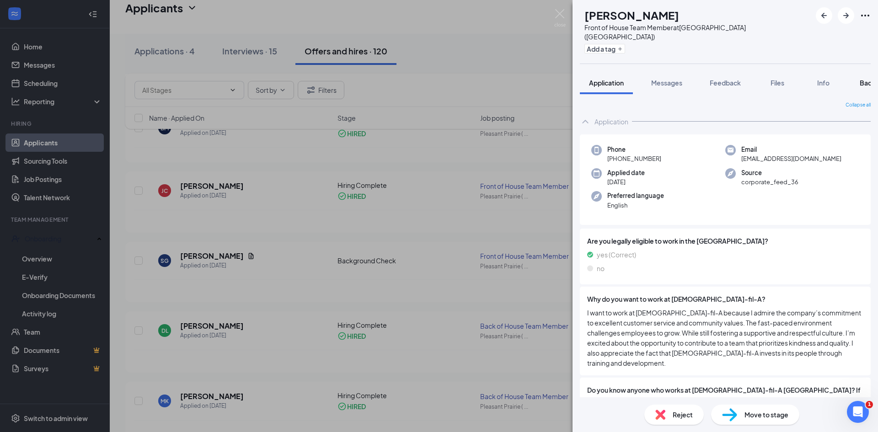
click at [856, 75] on button "Background" at bounding box center [879, 82] width 56 height 23
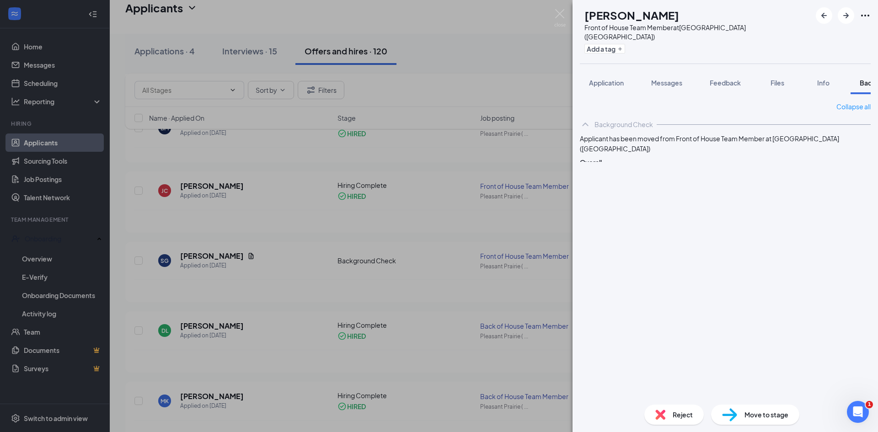
scroll to position [0, 38]
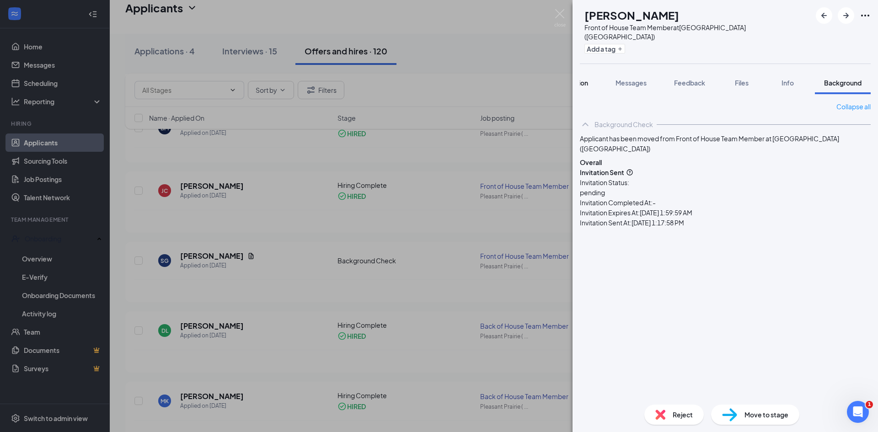
click at [580, 79] on span "Application" at bounding box center [571, 83] width 35 height 8
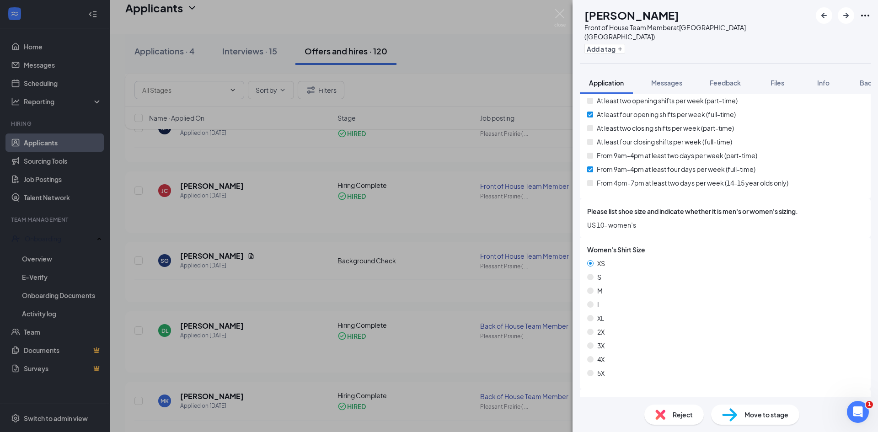
scroll to position [1006, 0]
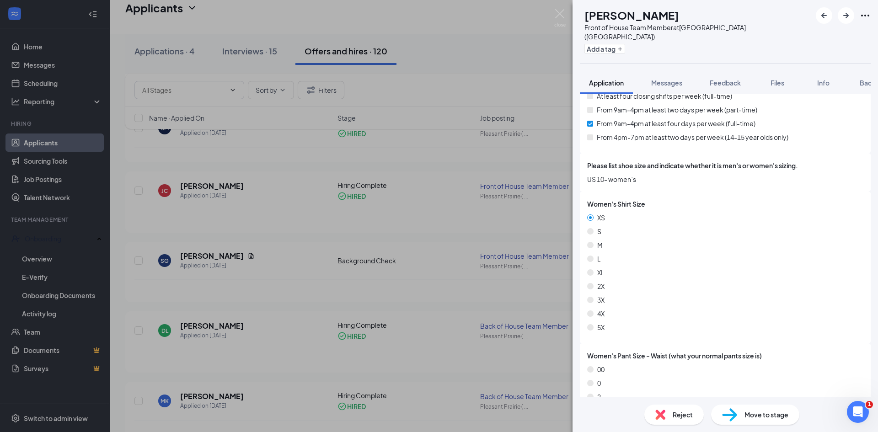
drag, startPoint x: 725, startPoint y: 15, endPoint x: 606, endPoint y: 19, distance: 119.0
click at [606, 19] on div "[PERSON_NAME]" at bounding box center [698, 15] width 227 height 16
copy h1 "[PERSON_NAME]"
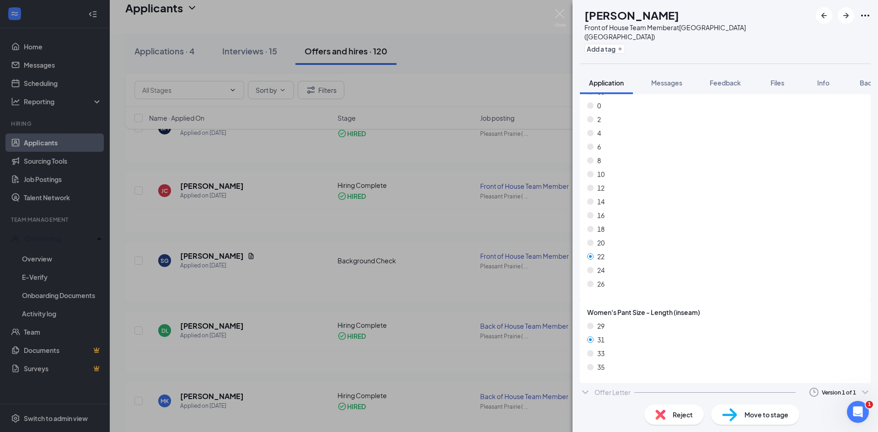
scroll to position [1285, 0]
